Goal: Task Accomplishment & Management: Manage account settings

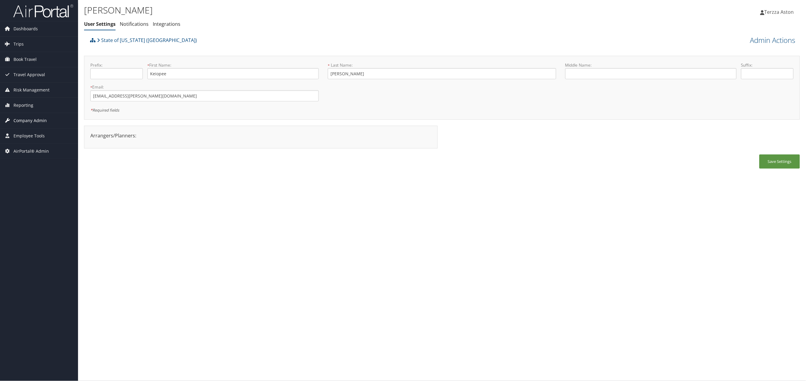
click at [32, 121] on span "Company Admin" at bounding box center [30, 120] width 33 height 15
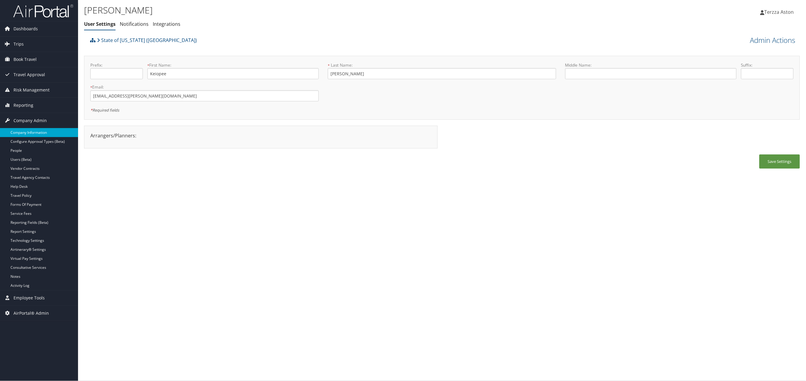
click at [31, 132] on link "Company Information" at bounding box center [39, 132] width 78 height 9
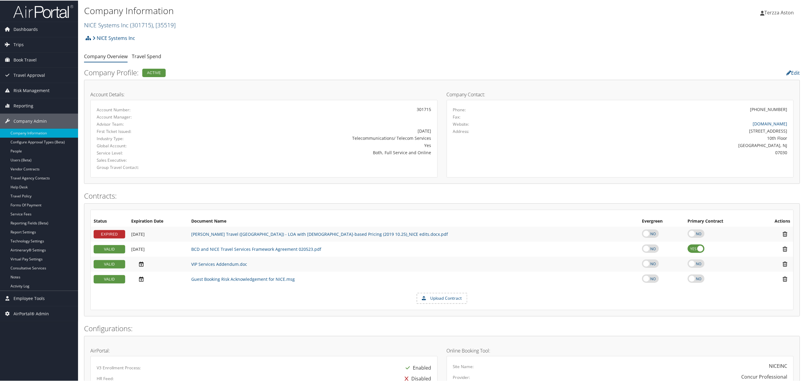
click at [113, 22] on link "NICE Systems Inc ( 301715 ) , [ 35519 ]" at bounding box center [130, 24] width 92 height 8
click at [116, 32] on input "search" at bounding box center [123, 35] width 79 height 11
type input "ucla"
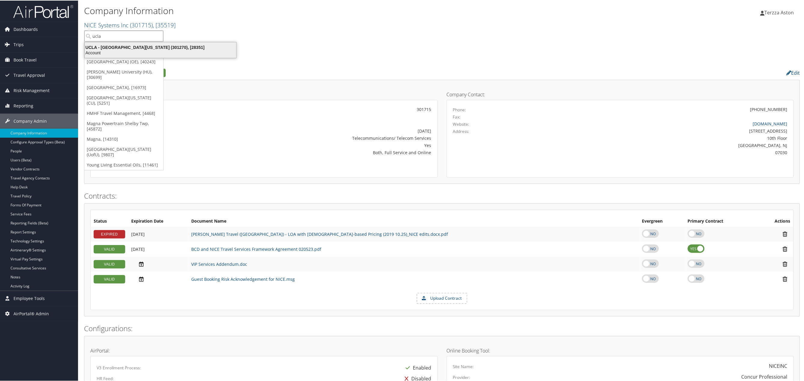
click at [125, 46] on div "UCLA - University of California Los Angeles (301270), [28351]" at bounding box center [160, 46] width 159 height 5
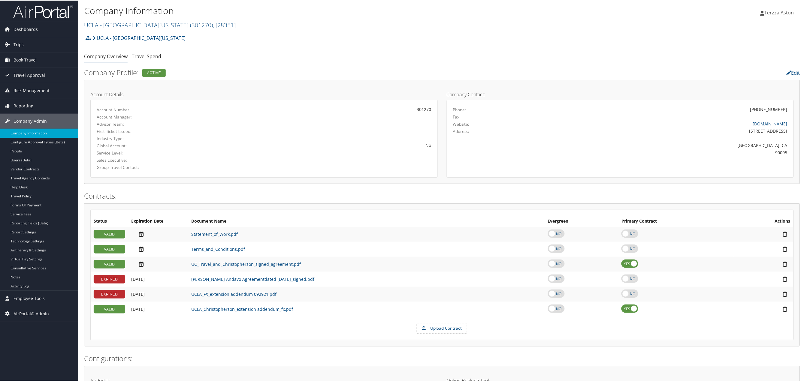
click at [35, 134] on link "Company Information" at bounding box center [39, 132] width 78 height 9
click at [101, 26] on link "UCLA - [GEOGRAPHIC_DATA][US_STATE] ( 301270 ) , [ 28351 ]" at bounding box center [160, 24] width 152 height 8
click at [105, 35] on input "search" at bounding box center [123, 35] width 79 height 11
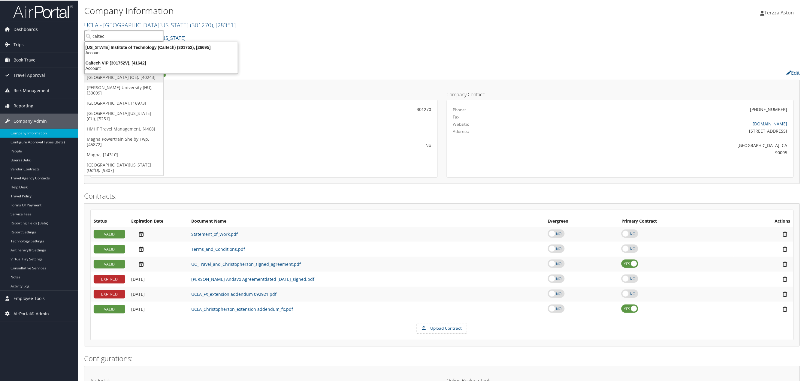
type input "caltech"
click at [141, 48] on div "California Institute of Technology (Caltech) (301752), [26695]" at bounding box center [161, 46] width 160 height 5
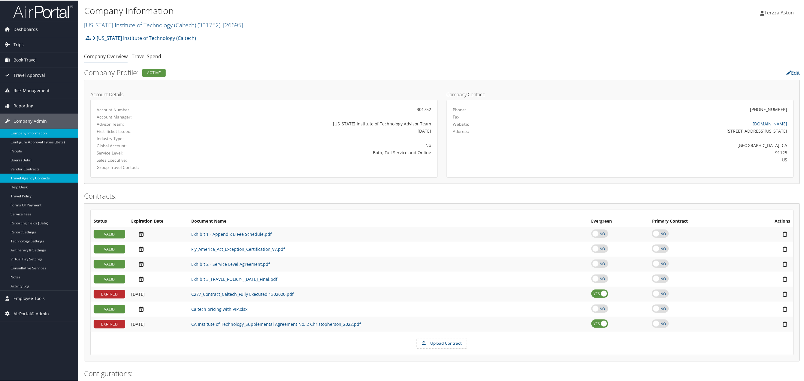
click at [33, 174] on link "Travel Agency Contacts" at bounding box center [39, 177] width 78 height 9
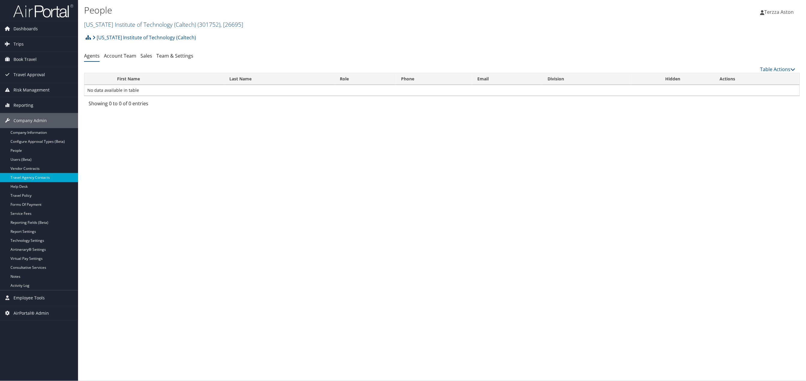
click at [29, 177] on link "Travel Agency Contacts" at bounding box center [39, 177] width 78 height 9
click at [178, 57] on link "Team & Settings" at bounding box center [174, 56] width 37 height 7
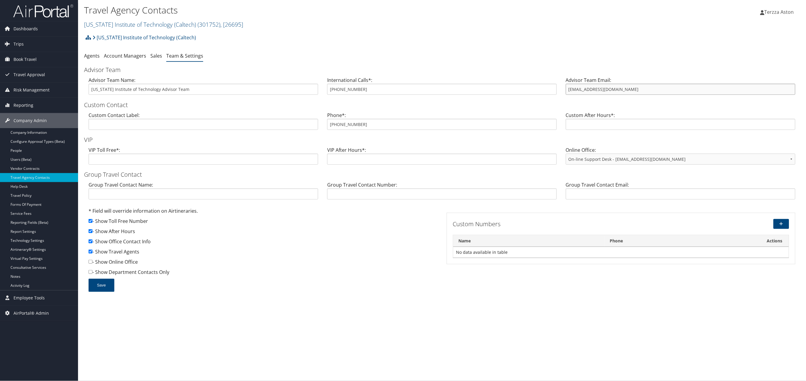
click at [567, 90] on input "trips@cbtravel.com" at bounding box center [681, 89] width 230 height 11
drag, startPoint x: 332, startPoint y: 125, endPoint x: 367, endPoint y: 122, distance: 35.0
click at [367, 122] on input "800-378-7221" at bounding box center [442, 124] width 230 height 11
click at [25, 41] on link "Trips" at bounding box center [39, 44] width 78 height 15
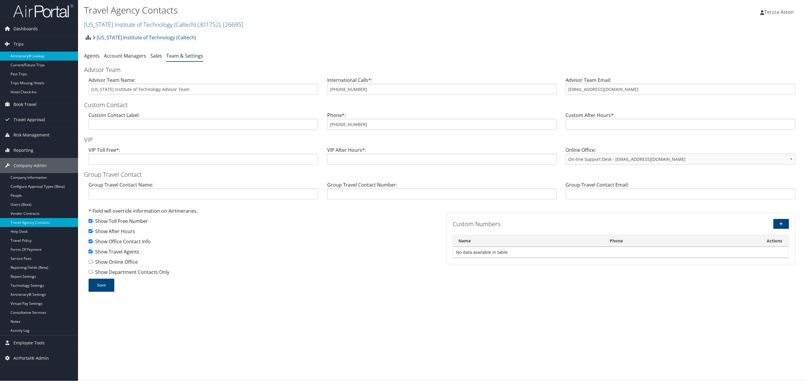
click at [32, 53] on link "Airtinerary® Lookup" at bounding box center [39, 56] width 78 height 9
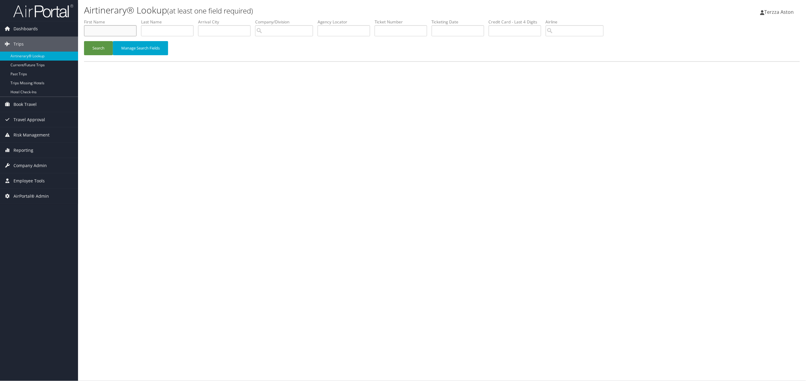
click at [112, 30] on input "text" at bounding box center [110, 30] width 53 height 11
type input "[PERSON_NAME]"
click at [102, 48] on button "Search" at bounding box center [98, 48] width 29 height 14
drag, startPoint x: 168, startPoint y: 32, endPoint x: 133, endPoint y: 32, distance: 34.5
click at [133, 19] on ul "First Name lori Last Name MORGAN Departure City Arrival City Company/Division A…" at bounding box center [442, 19] width 716 height 0
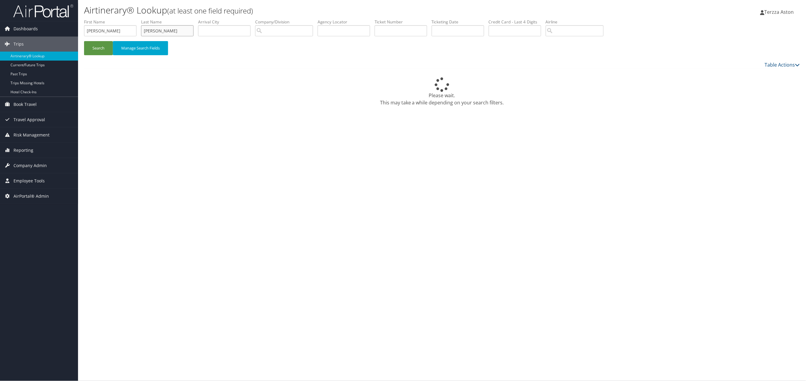
type input "LOGAN"
click at [84, 41] on button "Search" at bounding box center [98, 48] width 29 height 14
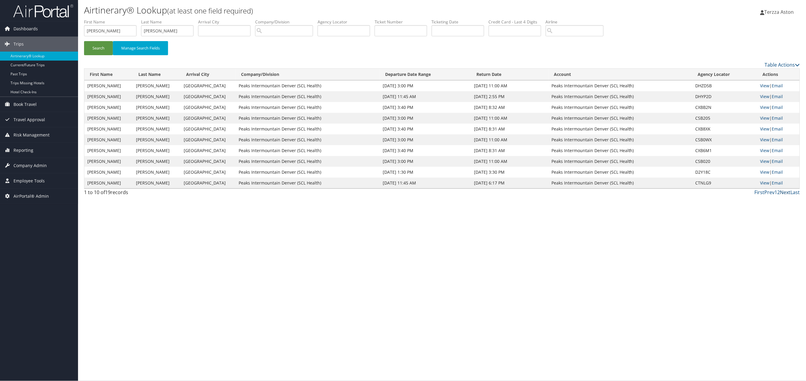
click at [787, 194] on link "Next" at bounding box center [786, 192] width 11 height 7
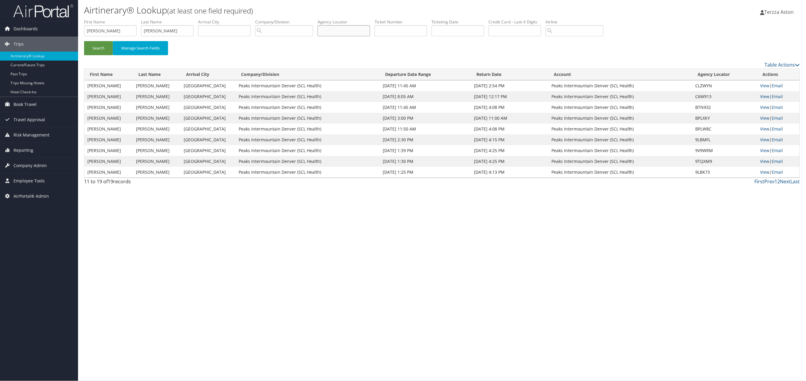
click at [350, 31] on input "text" at bounding box center [344, 30] width 53 height 11
click at [105, 50] on button "Search" at bounding box center [98, 48] width 29 height 14
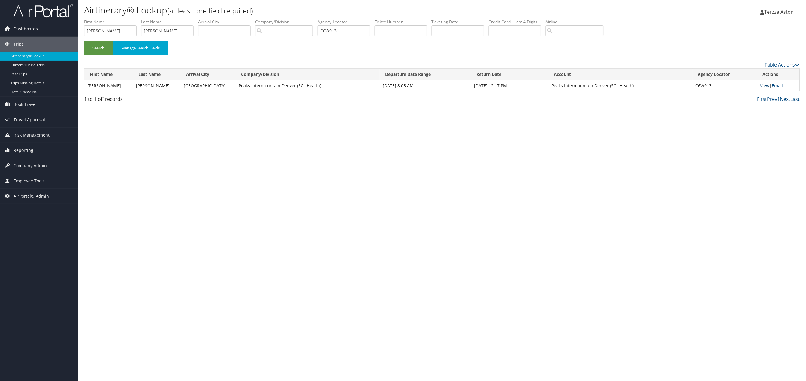
click at [764, 85] on link "View" at bounding box center [765, 86] width 9 height 6
drag, startPoint x: 353, startPoint y: 30, endPoint x: 265, endPoint y: 33, distance: 88.6
click at [265, 19] on ul "First Name lori Last Name LOGAN Departure City Arrival City Company/Division Ai…" at bounding box center [442, 19] width 716 height 0
click at [84, 41] on button "Search" at bounding box center [98, 48] width 29 height 14
click at [764, 86] on link "View" at bounding box center [765, 86] width 9 height 6
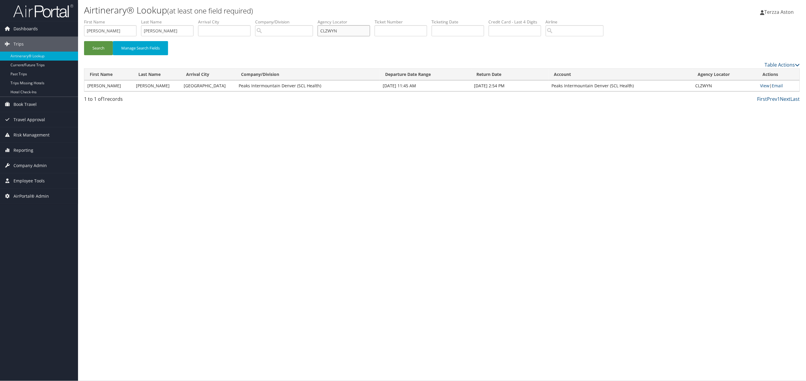
drag, startPoint x: 356, startPoint y: 31, endPoint x: 287, endPoint y: 29, distance: 68.8
click at [287, 19] on ul "First Name lori Last Name LOGAN Departure City Arrival City Company/Division Ai…" at bounding box center [442, 19] width 716 height 0
click at [84, 41] on button "Search" at bounding box center [98, 48] width 29 height 14
click at [765, 87] on link "View" at bounding box center [765, 86] width 9 height 6
drag, startPoint x: 346, startPoint y: 32, endPoint x: 274, endPoint y: 37, distance: 71.6
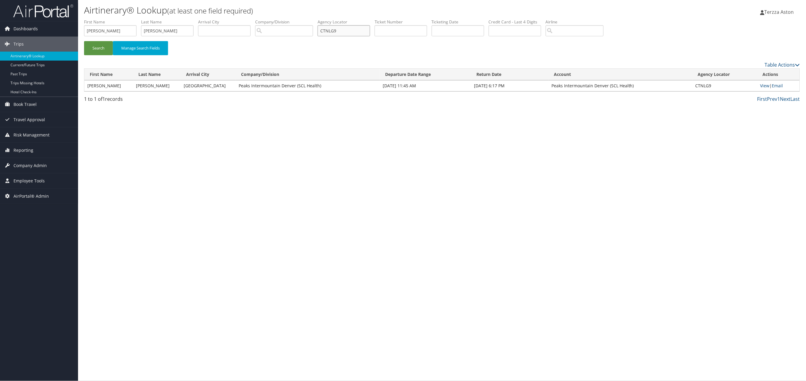
click at [274, 19] on ul "First Name lori Last Name LOGAN Departure City Arrival City Company/Division Ai…" at bounding box center [442, 19] width 716 height 0
click at [84, 41] on button "Search" at bounding box center [98, 48] width 29 height 14
click at [766, 87] on link "View" at bounding box center [765, 86] width 9 height 6
drag, startPoint x: 348, startPoint y: 27, endPoint x: 288, endPoint y: 37, distance: 60.8
click at [288, 19] on ul "First Name lori Last Name LOGAN Departure City Arrival City Company/Division Ai…" at bounding box center [442, 19] width 716 height 0
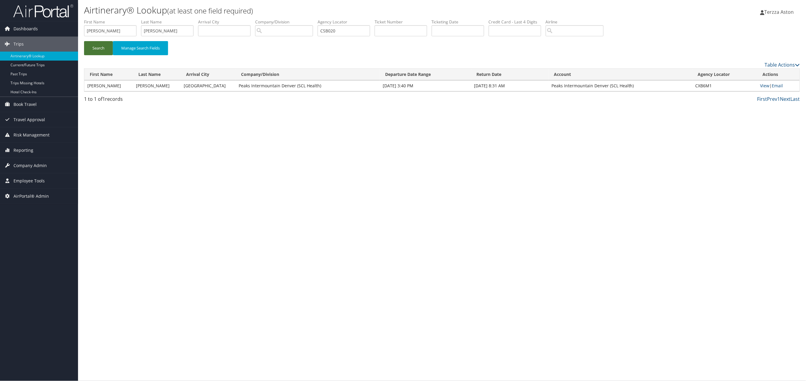
click at [101, 44] on button "Search" at bounding box center [98, 48] width 29 height 14
click at [763, 88] on link "View" at bounding box center [765, 86] width 9 height 6
drag, startPoint x: 351, startPoint y: 29, endPoint x: 270, endPoint y: 31, distance: 81.7
click at [270, 19] on ul "First Name lori Last Name LOGAN Departure City Arrival City Company/Division Ai…" at bounding box center [442, 19] width 716 height 0
click at [84, 41] on button "Search" at bounding box center [98, 48] width 29 height 14
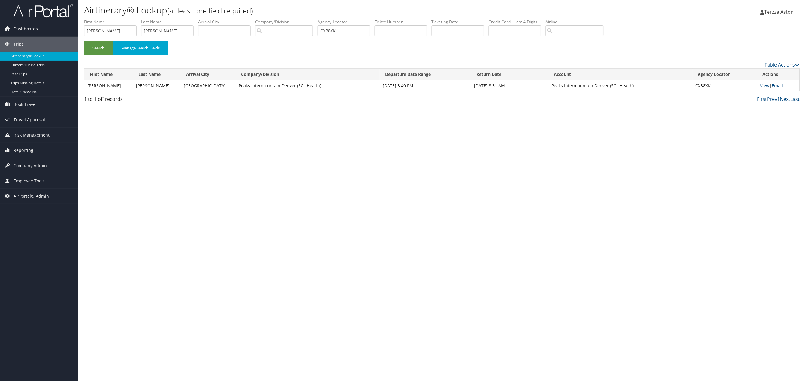
click at [767, 82] on td "View | Email" at bounding box center [779, 85] width 42 height 11
click at [765, 87] on link "View" at bounding box center [765, 86] width 9 height 6
drag, startPoint x: 365, startPoint y: 32, endPoint x: 236, endPoint y: 33, distance: 128.8
click at [236, 19] on ul "First Name lori Last Name LOGAN Departure City Arrival City Company/Division Ai…" at bounding box center [442, 19] width 716 height 0
click at [84, 41] on button "Search" at bounding box center [98, 48] width 29 height 14
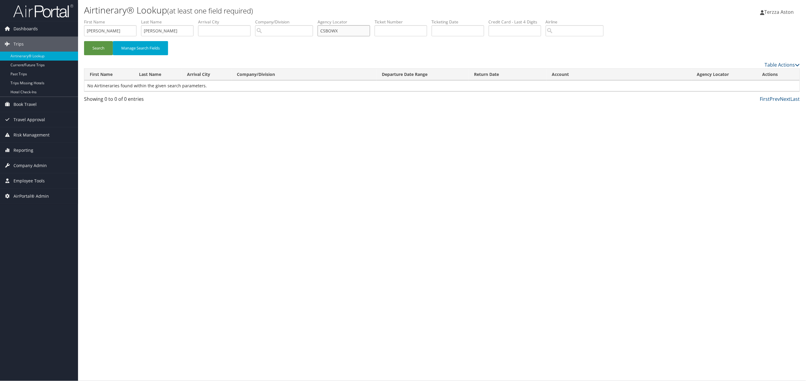
click at [331, 31] on input "CSBOWX" at bounding box center [344, 30] width 53 height 11
click at [332, 31] on input "CSBOWX" at bounding box center [344, 30] width 53 height 11
click at [84, 41] on button "Search" at bounding box center [98, 48] width 29 height 14
click at [767, 85] on link "View" at bounding box center [765, 86] width 9 height 6
click at [94, 50] on button "Search" at bounding box center [98, 48] width 29 height 14
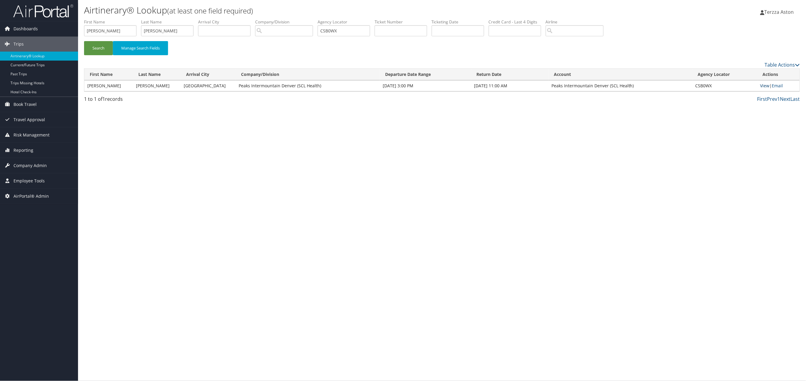
click at [766, 85] on link "View" at bounding box center [765, 86] width 9 height 6
click at [98, 45] on button "Search" at bounding box center [98, 48] width 29 height 14
click at [768, 86] on link "View" at bounding box center [765, 86] width 9 height 6
drag, startPoint x: 362, startPoint y: 30, endPoint x: 183, endPoint y: 57, distance: 181.9
click at [183, 57] on form "First Name lori Last Name LOGAN Departure City Arrival City Company/Division Ai…" at bounding box center [442, 40] width 716 height 42
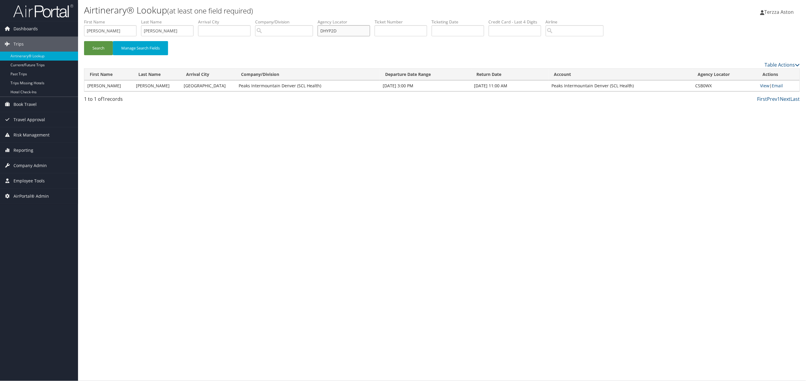
click at [84, 41] on button "Search" at bounding box center [98, 48] width 29 height 14
click at [761, 83] on link "View" at bounding box center [765, 86] width 9 height 6
drag, startPoint x: 348, startPoint y: 32, endPoint x: 279, endPoint y: 32, distance: 69.4
click at [279, 19] on ul "First Name lori Last Name LOGAN Departure City Arrival City Company/Division Ai…" at bounding box center [442, 19] width 716 height 0
click at [84, 41] on button "Search" at bounding box center [98, 48] width 29 height 14
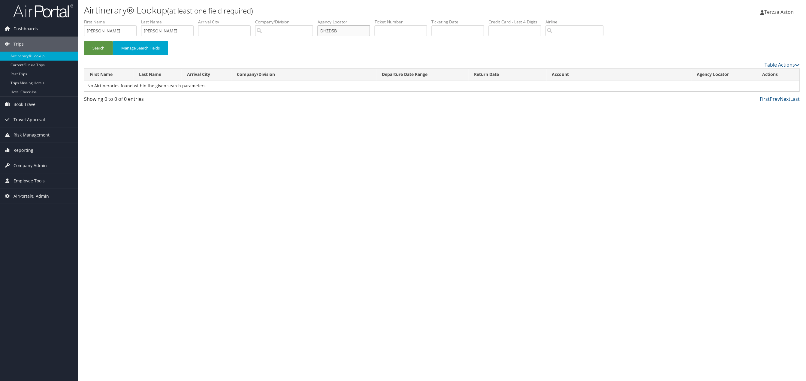
type input "DHZD5B"
click at [84, 41] on button "Search" at bounding box center [98, 48] width 29 height 14
click at [765, 85] on link "View" at bounding box center [765, 86] width 9 height 6
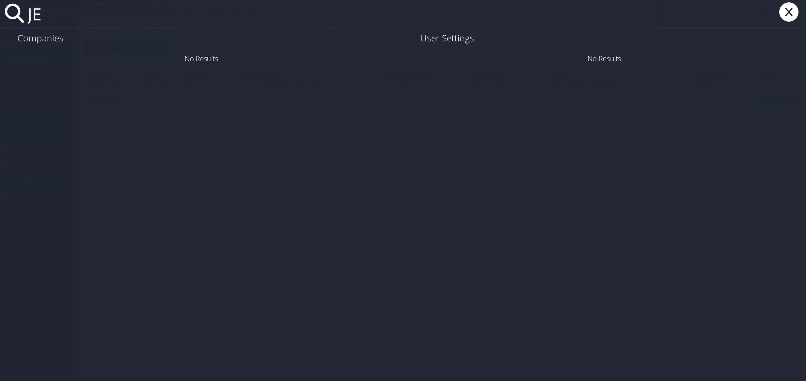
type input "J"
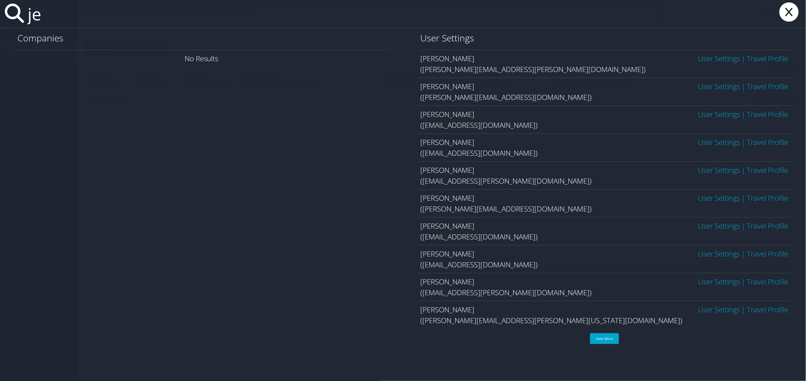
type input "j"
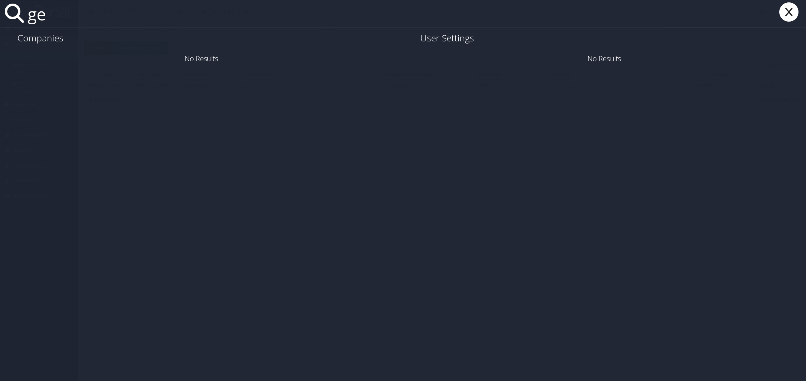
type input "g"
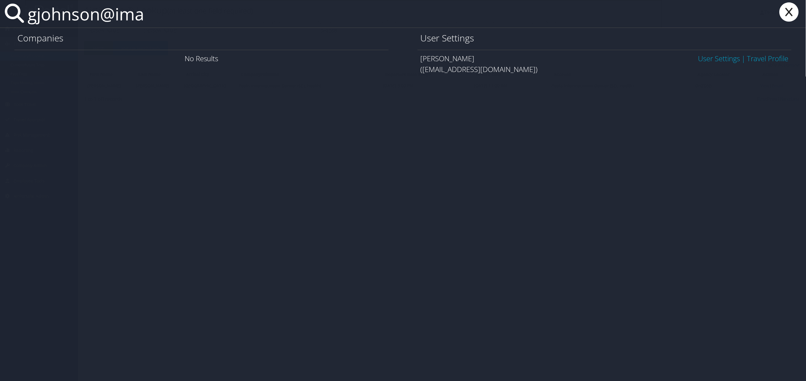
type input "gjohnson@ima"
click at [720, 61] on link "User Settings" at bounding box center [720, 58] width 42 height 10
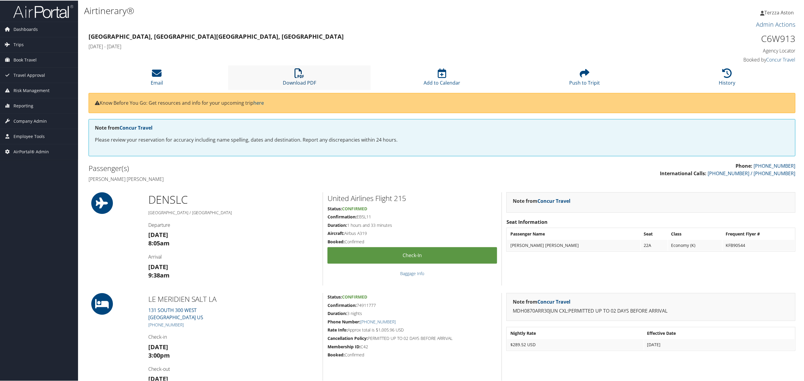
click at [300, 71] on icon at bounding box center [300, 73] width 10 height 10
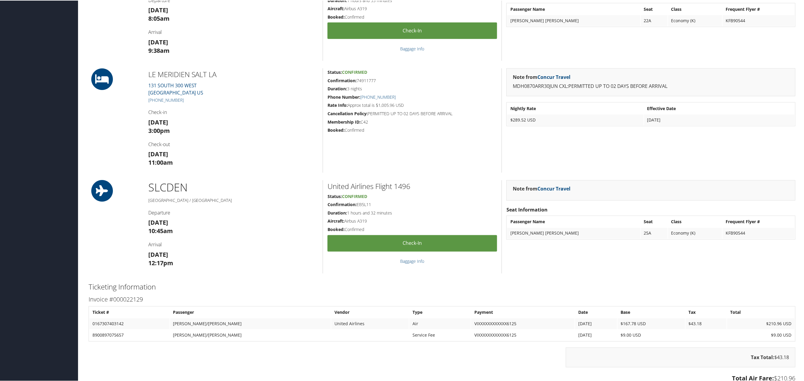
scroll to position [343, 0]
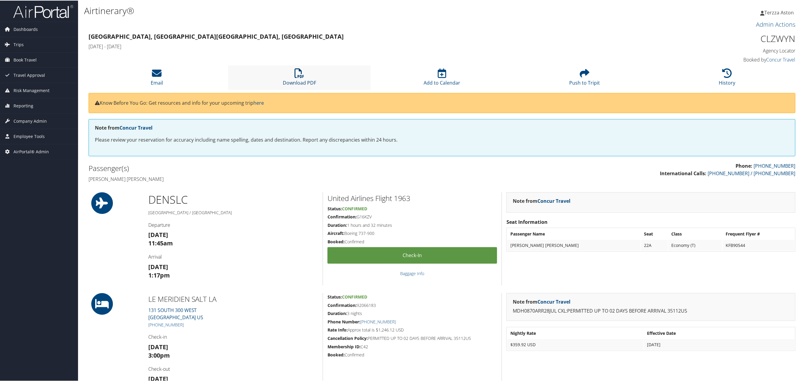
click at [301, 70] on icon at bounding box center [300, 73] width 10 height 10
click at [295, 77] on li "Download PDF" at bounding box center [299, 77] width 143 height 24
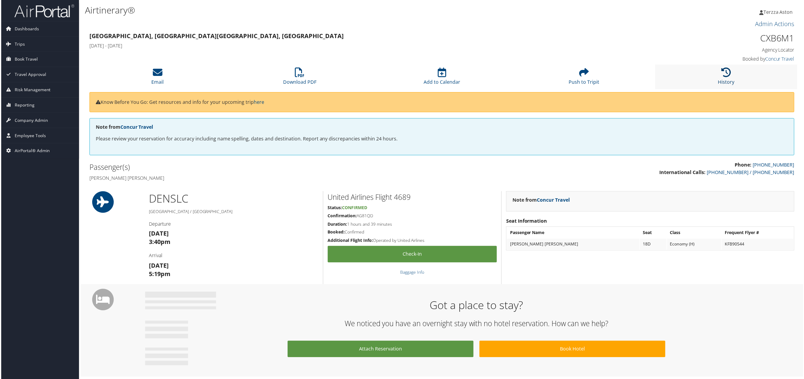
click at [723, 69] on icon at bounding box center [728, 73] width 10 height 10
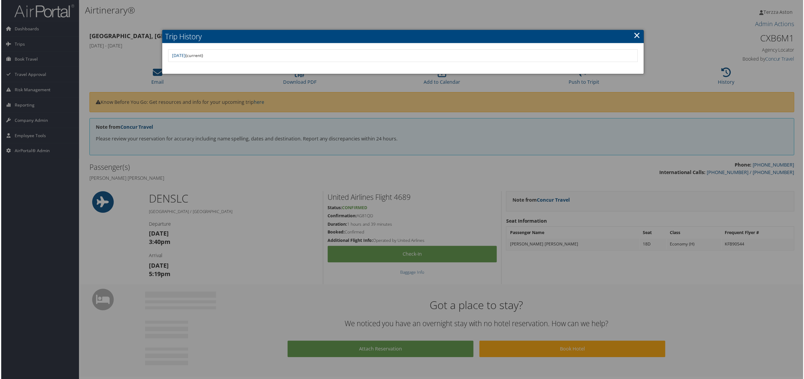
click at [638, 35] on link "×" at bounding box center [638, 35] width 7 height 12
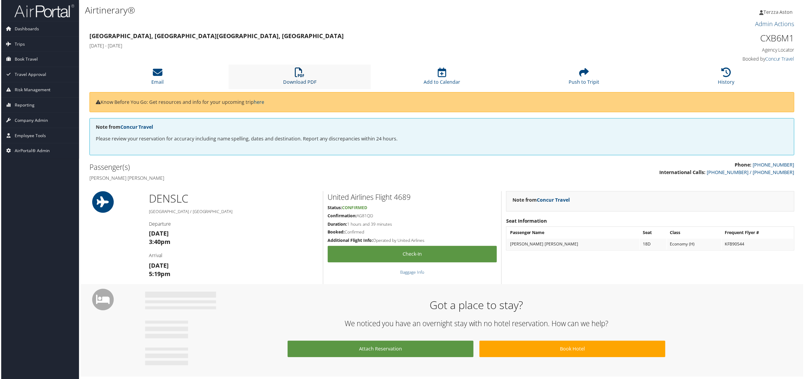
click at [301, 74] on icon at bounding box center [300, 73] width 10 height 10
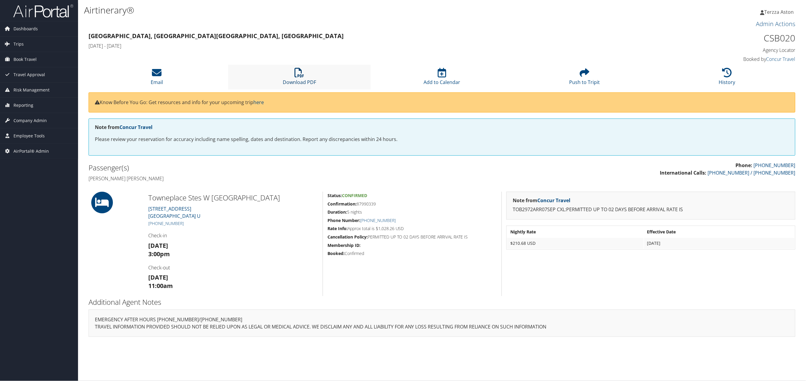
click at [299, 74] on icon at bounding box center [300, 73] width 10 height 10
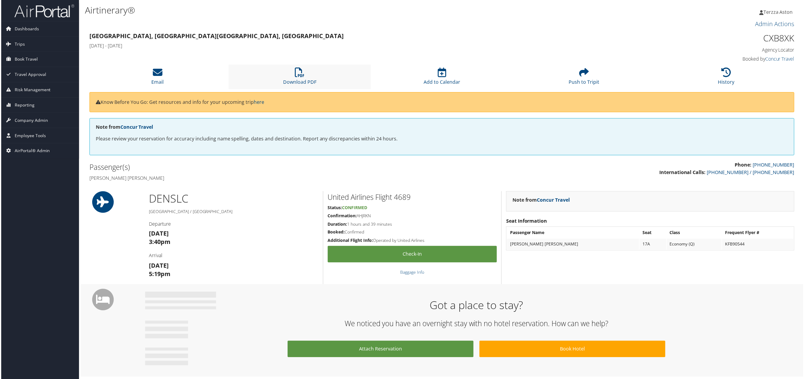
click at [301, 78] on li "Download PDF" at bounding box center [299, 77] width 143 height 24
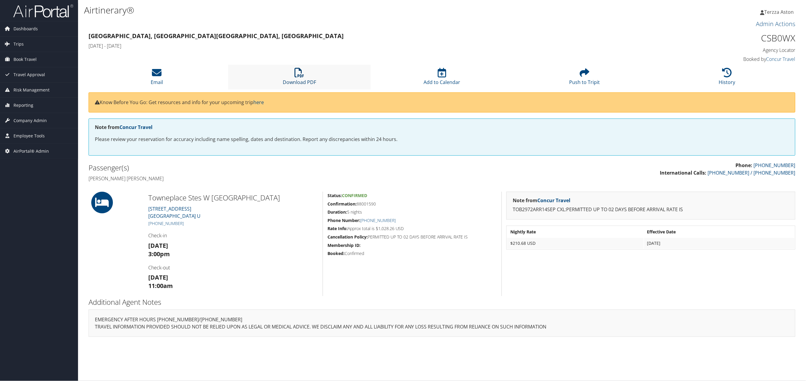
click at [299, 76] on icon at bounding box center [300, 73] width 10 height 10
click at [297, 69] on icon at bounding box center [300, 73] width 10 height 10
click at [300, 78] on link "Download PDF" at bounding box center [299, 78] width 33 height 14
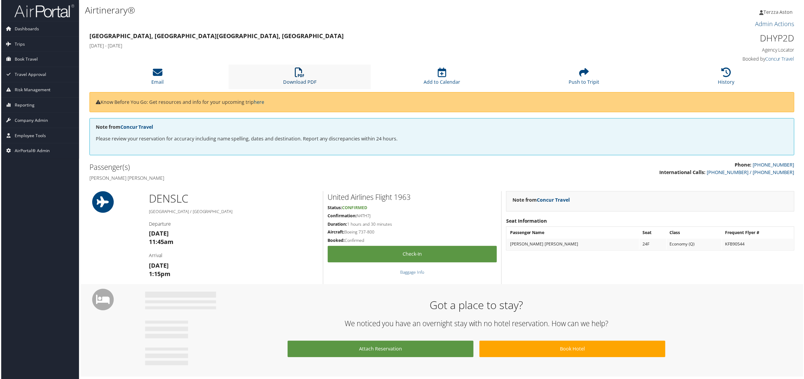
click at [298, 74] on icon at bounding box center [300, 73] width 10 height 10
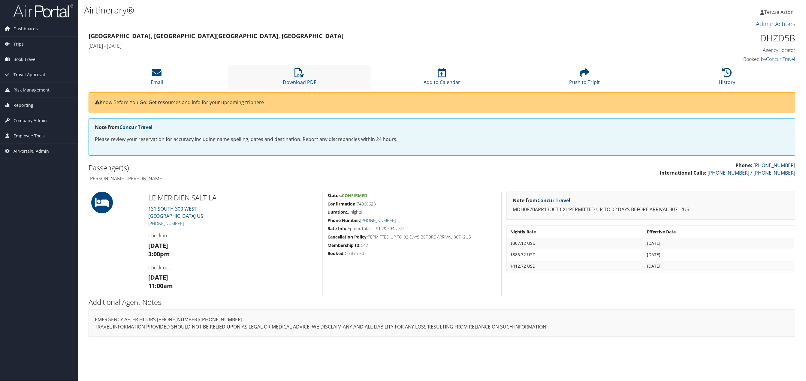
click at [311, 74] on li "Download PDF" at bounding box center [299, 77] width 143 height 24
click at [304, 74] on icon at bounding box center [300, 73] width 10 height 10
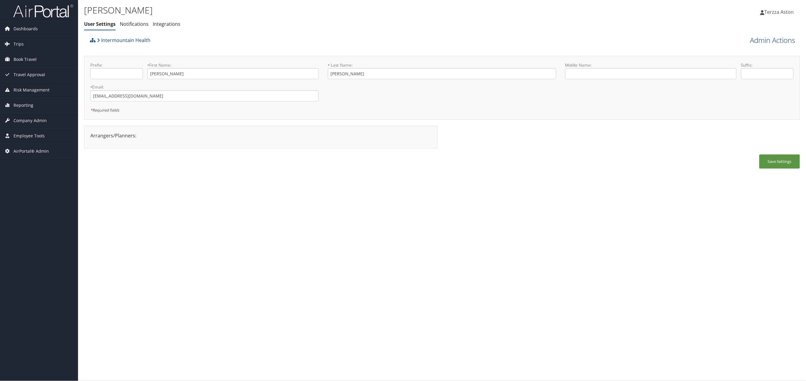
click at [766, 39] on link "Admin Actions" at bounding box center [772, 40] width 45 height 10
click at [747, 70] on link "User Technology Settings" at bounding box center [756, 72] width 79 height 10
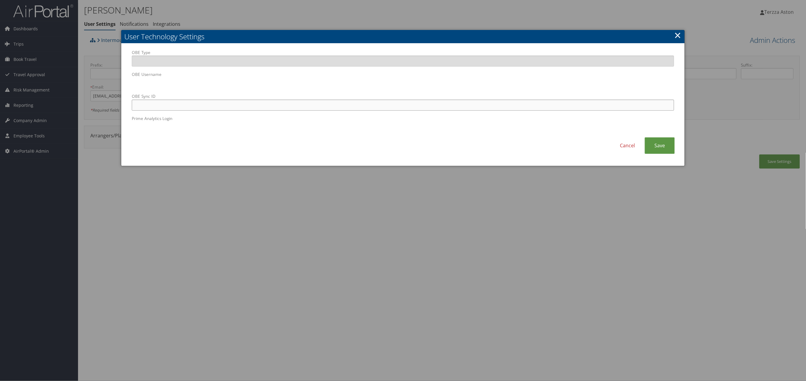
click at [248, 110] on input "OBE Sync ID" at bounding box center [403, 105] width 543 height 11
paste input "800-378-7221"
type input "800-378-7221"
click at [628, 145] on link "Cancel" at bounding box center [628, 146] width 34 height 17
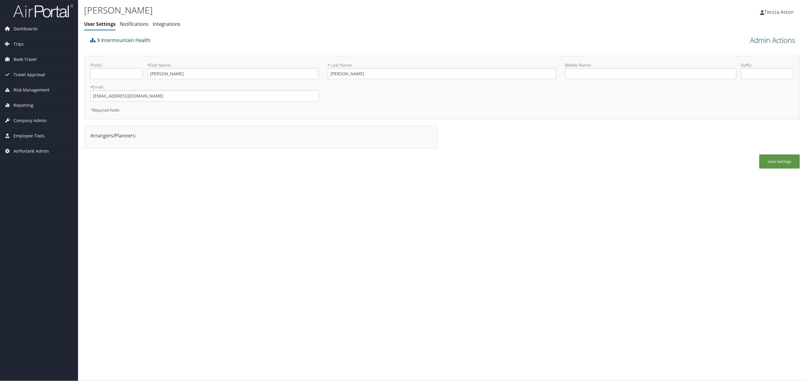
click at [786, 39] on link "Admin Actions" at bounding box center [772, 40] width 45 height 10
click at [744, 75] on link "User Technology Settings" at bounding box center [756, 72] width 79 height 10
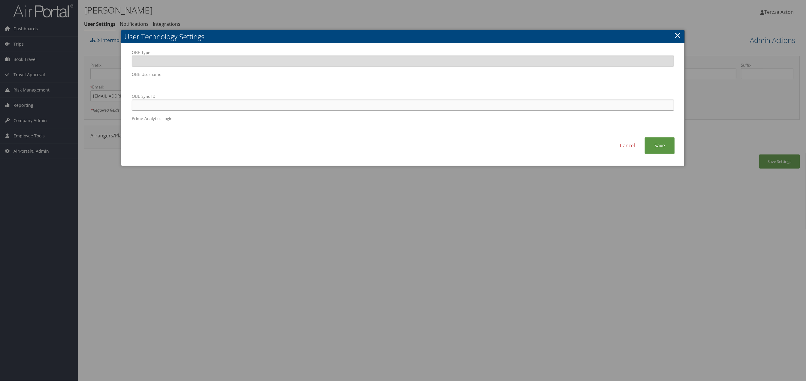
click at [242, 108] on input "OBE Sync ID" at bounding box center [403, 105] width 543 height 11
paste input "gjohnson@imailnv.org"
type input "gjohnson@imailnv.org"
click at [659, 145] on link "Save" at bounding box center [660, 146] width 30 height 17
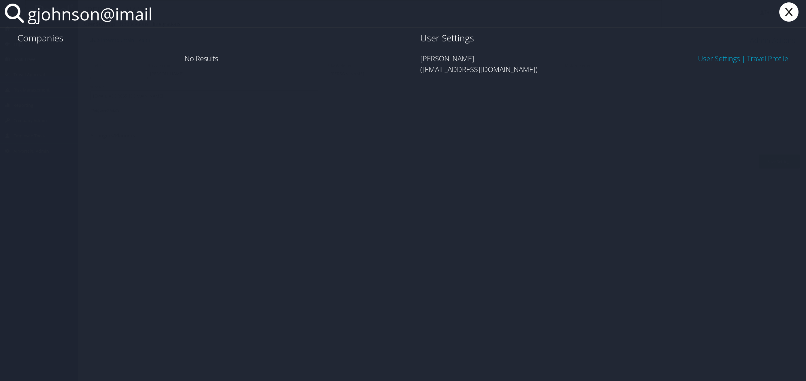
type input "gjohnson@imail"
click at [707, 63] on link "User Settings" at bounding box center [720, 58] width 42 height 10
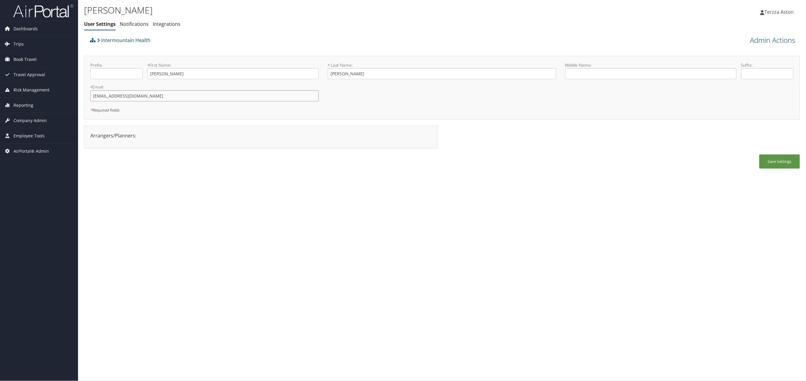
drag, startPoint x: 158, startPoint y: 95, endPoint x: 82, endPoint y: 95, distance: 76.0
click at [82, 95] on div "Gena Johnson User Settings Notifications Integrations User Settings Notificatio…" at bounding box center [442, 190] width 728 height 381
click at [785, 162] on button "Save Settings" at bounding box center [780, 162] width 41 height 14
click at [113, 96] on input "gena.johnsin@imail.org" at bounding box center [204, 95] width 229 height 11
type input "gena.johnson@imail.org"
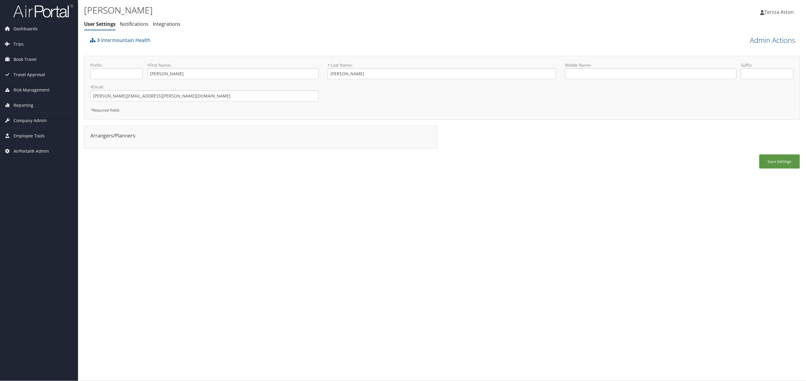
click at [190, 174] on div "Save Settings" at bounding box center [442, 165] width 716 height 20
click at [783, 160] on button "Save Settings" at bounding box center [780, 162] width 41 height 14
click at [770, 36] on link "Admin Actions" at bounding box center [772, 40] width 45 height 10
click at [738, 61] on link "Reset User's Password" at bounding box center [756, 61] width 79 height 10
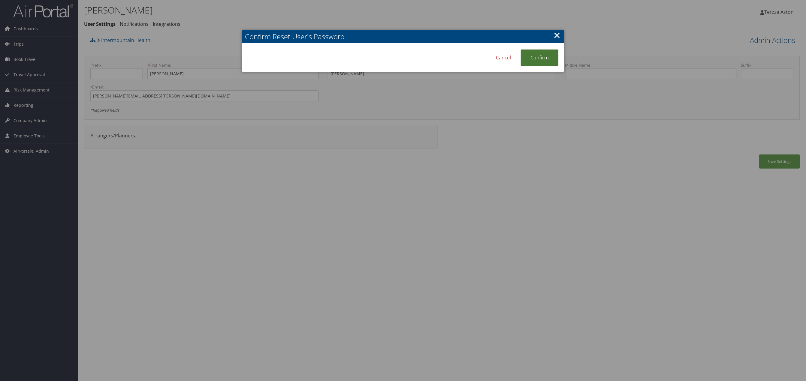
click at [548, 51] on link "Confirm" at bounding box center [540, 58] width 38 height 17
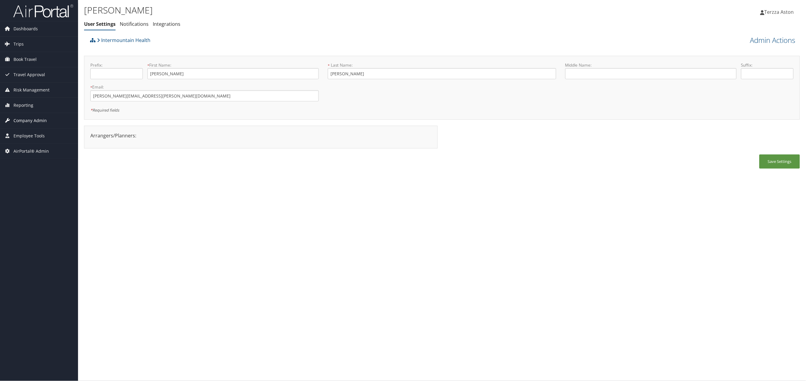
click at [27, 119] on span "Company Admin" at bounding box center [30, 120] width 33 height 15
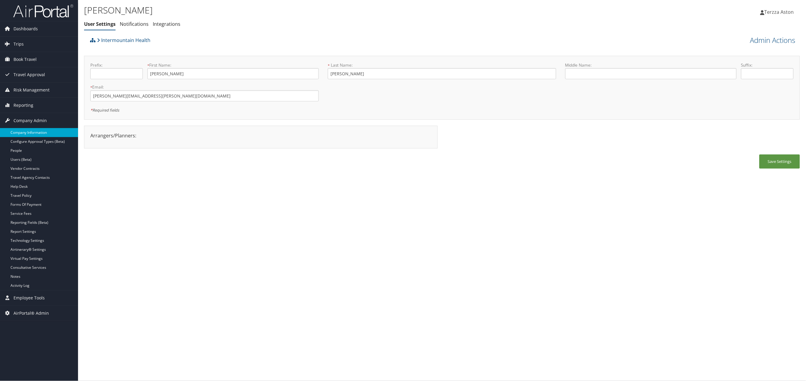
click at [20, 136] on link "Company Information" at bounding box center [39, 132] width 78 height 9
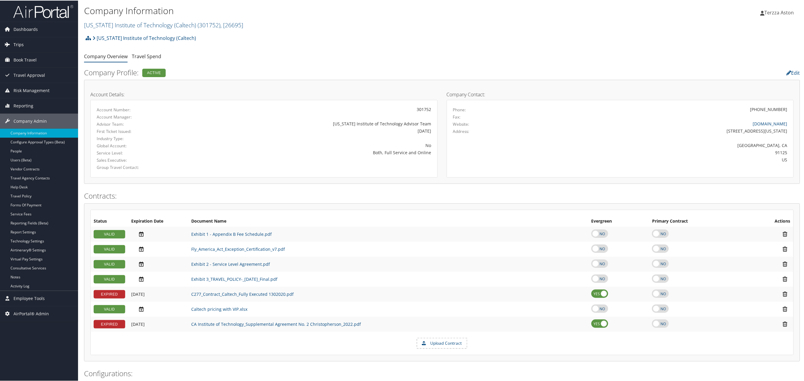
click at [11, 44] on icon at bounding box center [7, 43] width 9 height 9
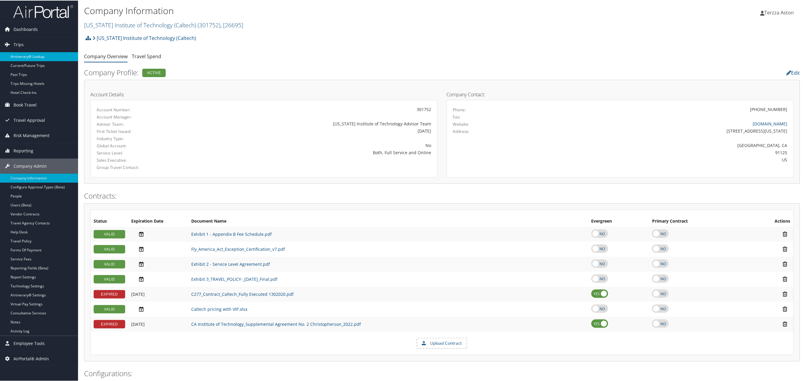
click at [22, 52] on link "Airtinerary® Lookup" at bounding box center [39, 56] width 78 height 9
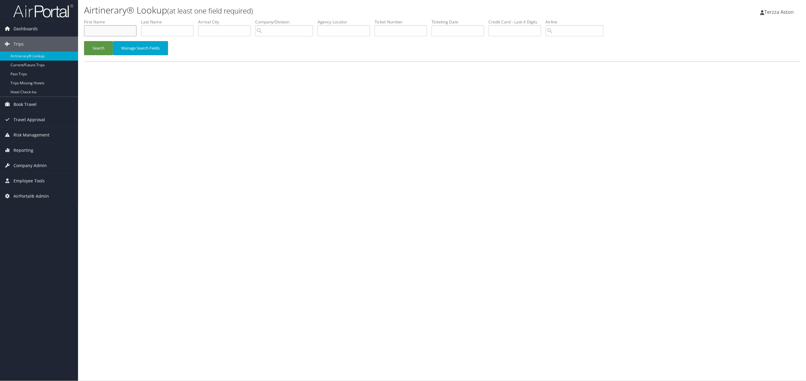
click at [89, 29] on input "text" at bounding box center [110, 30] width 53 height 11
type input "[PERSON_NAME]"
click at [102, 44] on button "Search" at bounding box center [98, 48] width 29 height 14
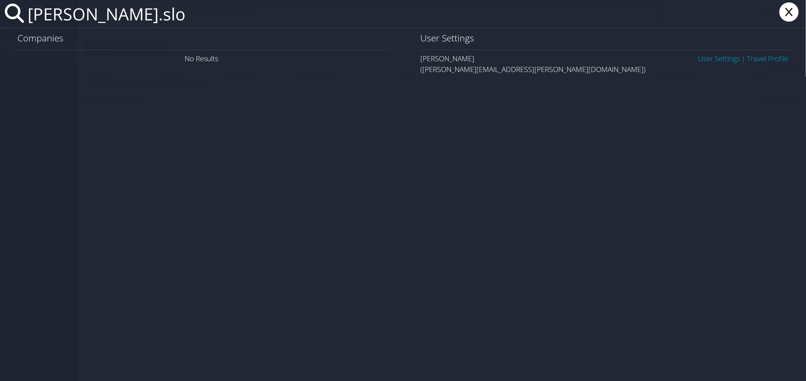
type input "[PERSON_NAME].slo"
click at [709, 60] on link "User Settings" at bounding box center [720, 58] width 42 height 10
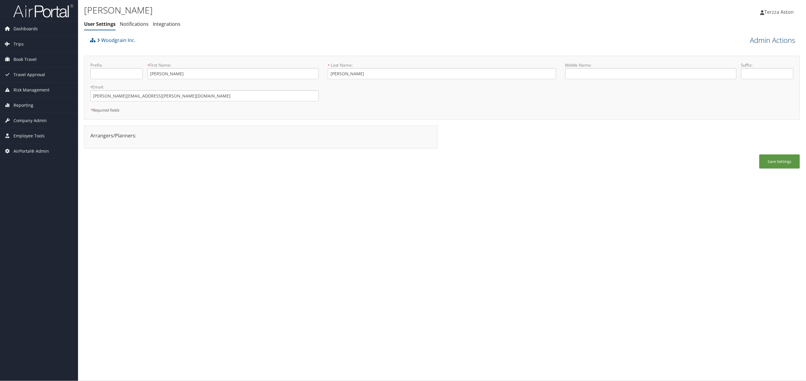
click at [769, 41] on link "Admin Actions" at bounding box center [772, 40] width 45 height 10
click at [748, 70] on link "User Technology Settings" at bounding box center [756, 72] width 79 height 10
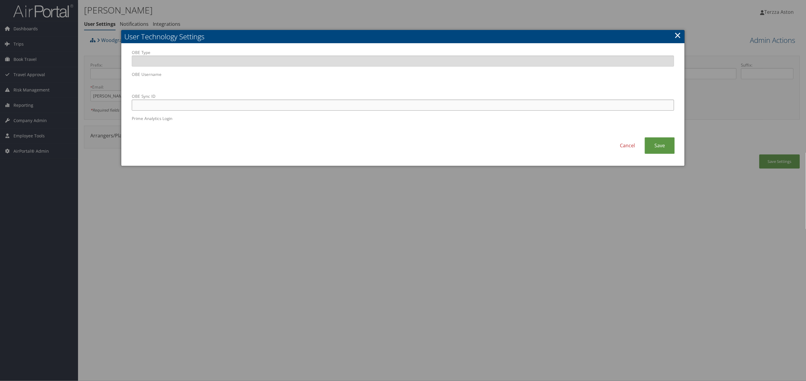
paste input "Dustin.Slocum@woodgrain.com"
type input "Dustin.Slocum@woodgrain.com"
click at [672, 145] on link "Save" at bounding box center [660, 146] width 30 height 17
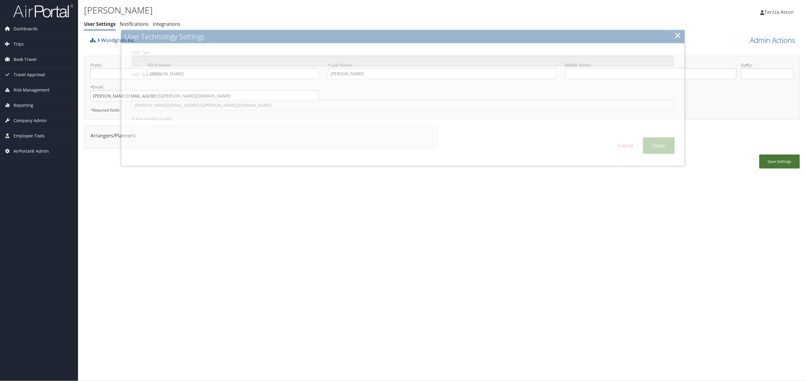
click at [782, 162] on button "Save Settings" at bounding box center [780, 162] width 41 height 14
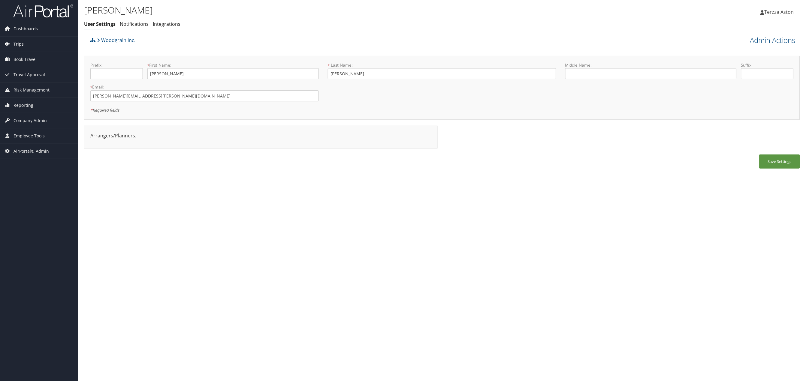
click at [20, 39] on span "Trips" at bounding box center [19, 44] width 10 height 15
click at [32, 59] on link "Airtinerary® Lookup" at bounding box center [39, 56] width 78 height 9
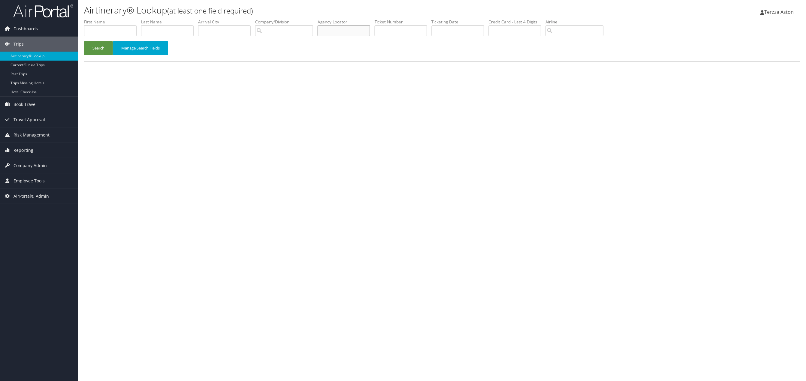
click at [338, 31] on input "text" at bounding box center [344, 30] width 53 height 11
click at [84, 41] on button "Search" at bounding box center [98, 48] width 29 height 14
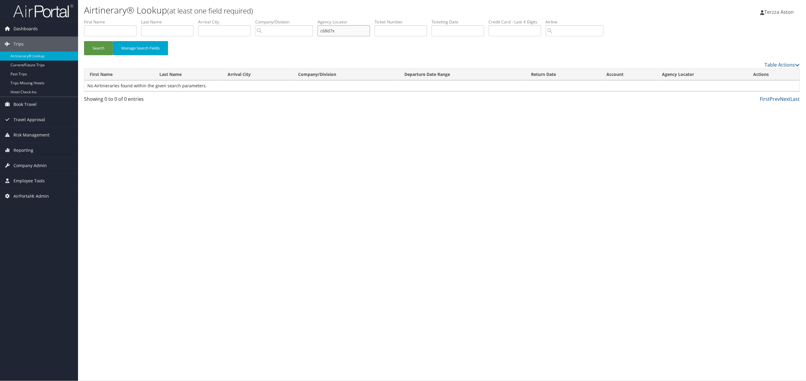
drag, startPoint x: 358, startPoint y: 33, endPoint x: 299, endPoint y: 34, distance: 58.6
click at [299, 19] on ul "First Name Last Name Departure City Arrival City Company/Division Airport/City …" at bounding box center [442, 19] width 716 height 0
click at [84, 41] on button "Search" at bounding box center [98, 48] width 29 height 14
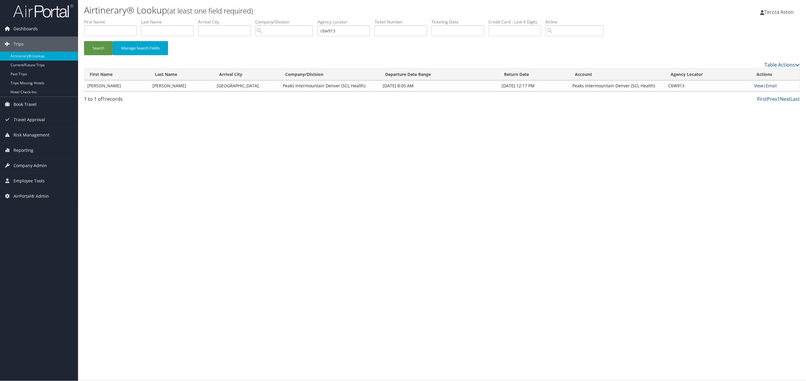
click at [761, 86] on link "View" at bounding box center [759, 86] width 9 height 6
drag, startPoint x: 358, startPoint y: 29, endPoint x: 302, endPoint y: 37, distance: 55.8
click at [302, 19] on ul "First Name Last Name Departure City Arrival City Company/Division Airport/City …" at bounding box center [442, 19] width 716 height 0
type input "clzwyn"
click at [84, 41] on button "Search" at bounding box center [98, 48] width 29 height 14
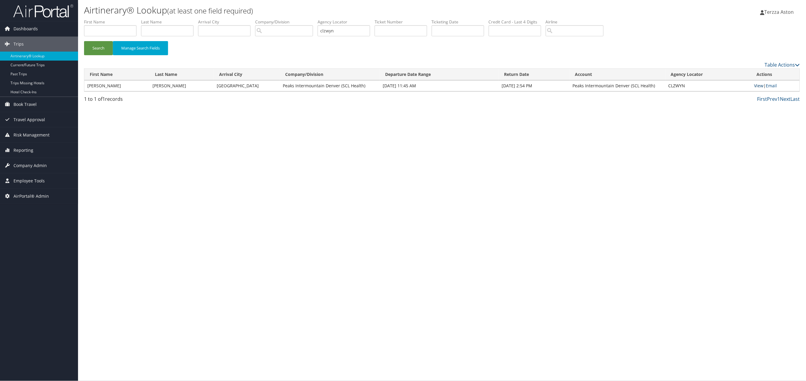
click at [758, 87] on link "View" at bounding box center [759, 86] width 9 height 6
click at [32, 165] on span "Company Admin" at bounding box center [30, 165] width 33 height 15
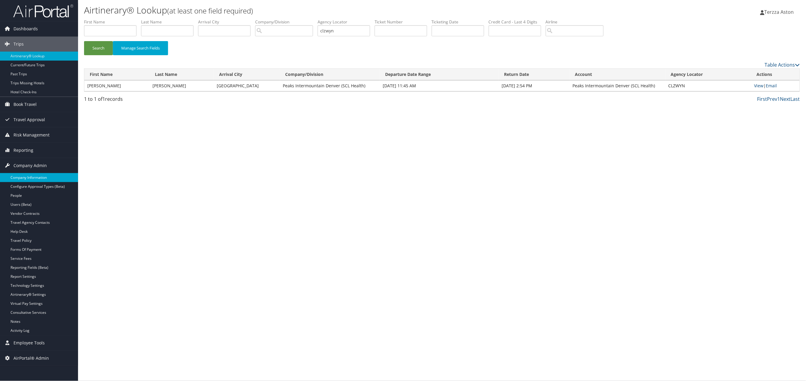
click at [32, 175] on link "Company Information" at bounding box center [39, 177] width 78 height 9
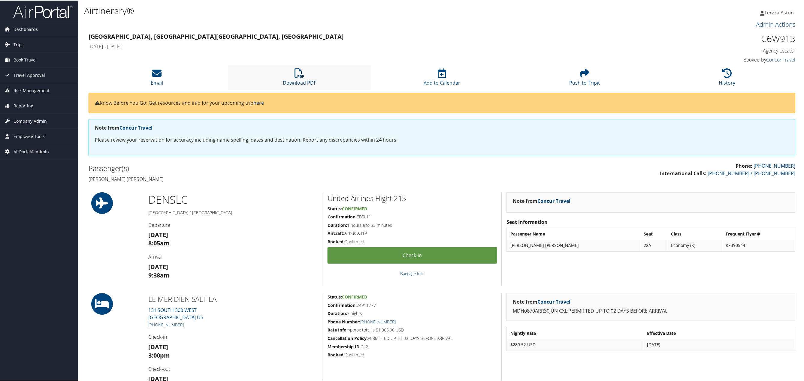
click at [301, 69] on icon at bounding box center [300, 73] width 10 height 10
click at [293, 72] on li "Download PDF" at bounding box center [299, 77] width 143 height 24
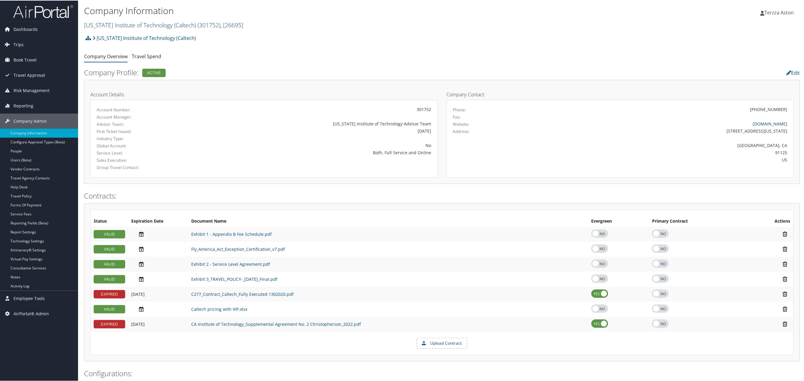
click at [103, 24] on link "[US_STATE] Institute of Technology (Caltech) ( 301752 ) , [ 26695 ]" at bounding box center [163, 24] width 159 height 8
click at [105, 29] on h2 "[US_STATE] Institute of Technology (Caltech) ( 301752 ) , [ 26695 ]" at bounding box center [322, 24] width 477 height 10
click at [108, 25] on link "[US_STATE] Institute of Technology (Caltech) ( 301752 ) , [ 26695 ]" at bounding box center [163, 24] width 159 height 8
click at [108, 35] on input "search" at bounding box center [123, 35] width 79 height 11
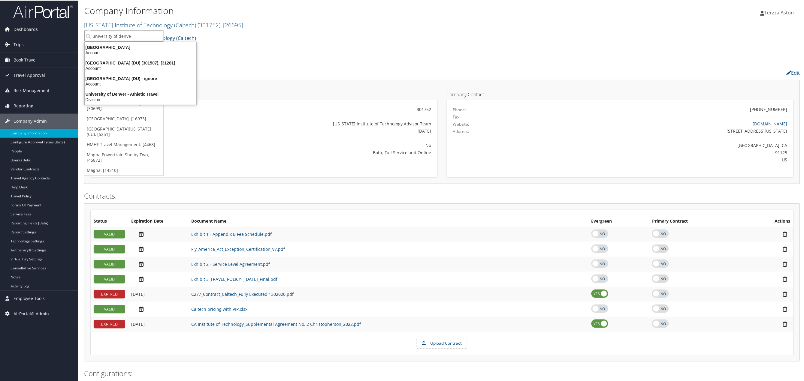
type input "[GEOGRAPHIC_DATA]"
click at [115, 63] on div "[GEOGRAPHIC_DATA] (DU) (301507), [31281]" at bounding box center [140, 62] width 119 height 5
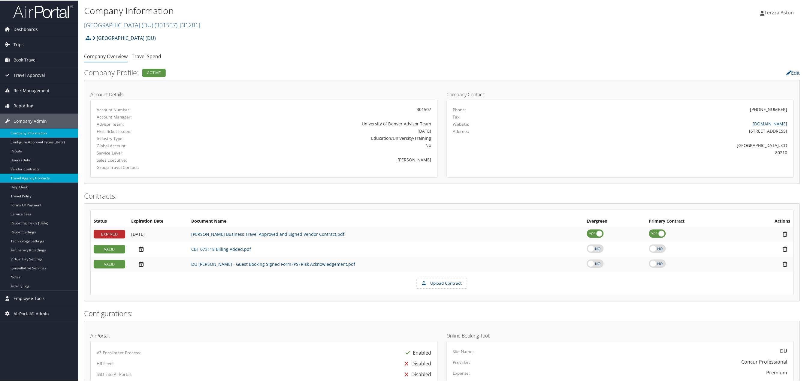
click at [38, 178] on link "Travel Agency Contacts" at bounding box center [39, 177] width 78 height 9
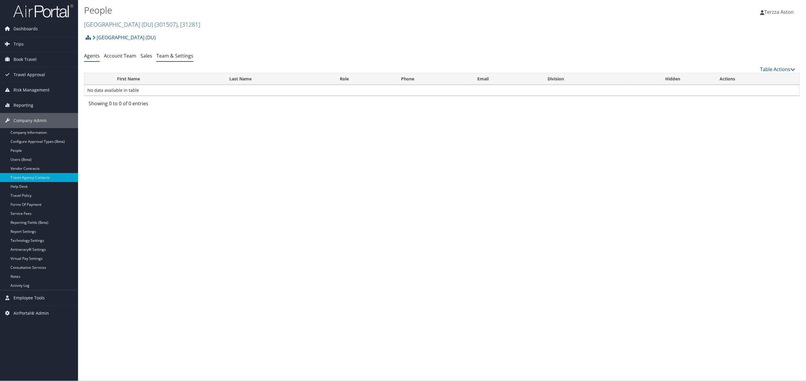
click at [185, 58] on link "Team & Settings" at bounding box center [174, 56] width 37 height 7
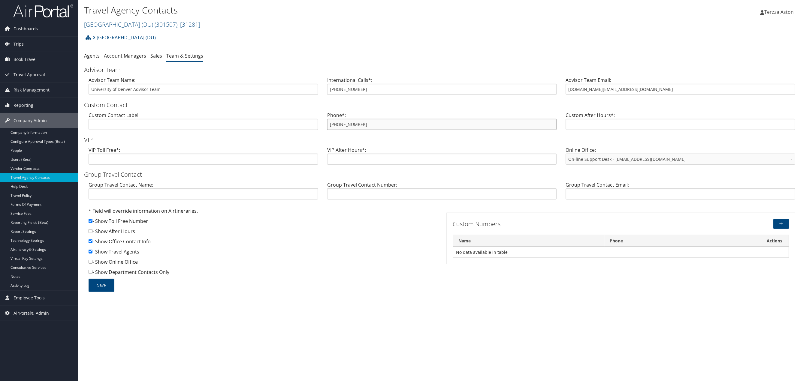
drag, startPoint x: 329, startPoint y: 126, endPoint x: 368, endPoint y: 123, distance: 38.6
click at [368, 123] on input "855-993-1498" at bounding box center [442, 124] width 230 height 11
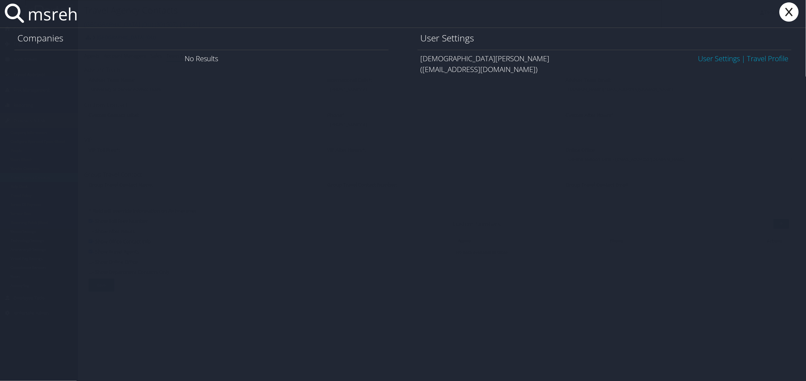
type input "msreh"
click at [726, 58] on link "User Settings" at bounding box center [720, 58] width 42 height 10
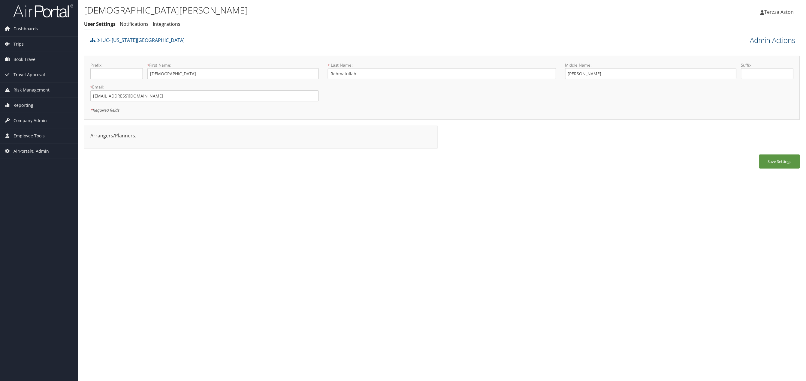
click at [776, 39] on link "Admin Actions" at bounding box center [772, 40] width 45 height 10
click at [751, 73] on link "User Technology Settings" at bounding box center [756, 72] width 79 height 10
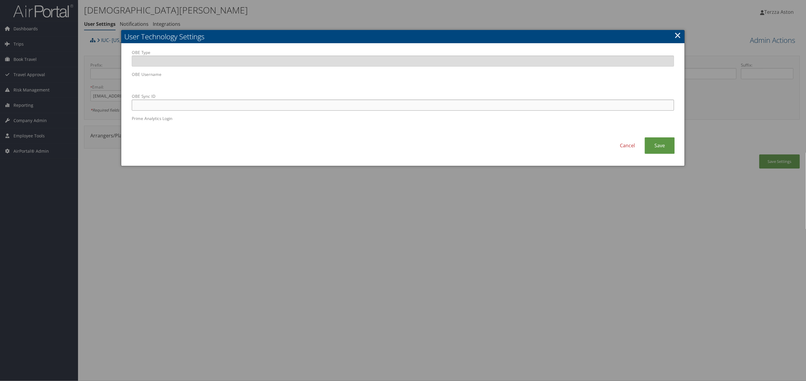
click at [235, 108] on input "OBE Sync ID" at bounding box center [403, 105] width 543 height 11
paste input "[EMAIL_ADDRESS][DOMAIN_NAME]"
type input "[EMAIL_ADDRESS][DOMAIN_NAME]"
click at [652, 148] on link "Save" at bounding box center [660, 146] width 30 height 17
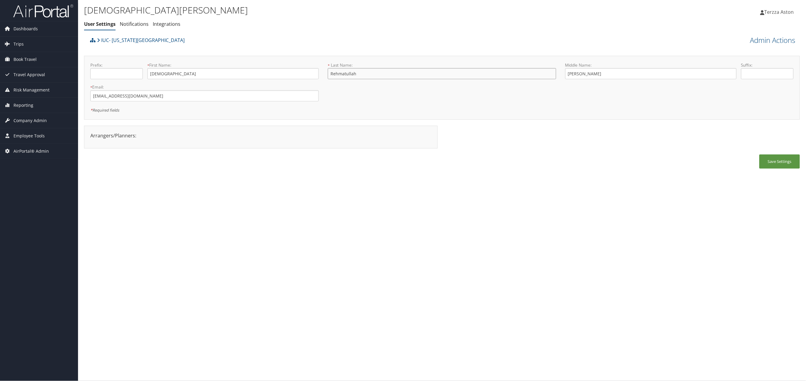
drag, startPoint x: 331, startPoint y: 72, endPoint x: 367, endPoint y: 75, distance: 35.5
click at [367, 75] on input "Rehmatullah" at bounding box center [442, 73] width 229 height 11
click at [777, 44] on link "Admin Actions" at bounding box center [772, 40] width 45 height 10
click at [744, 61] on link "Reset User's Password" at bounding box center [756, 61] width 79 height 10
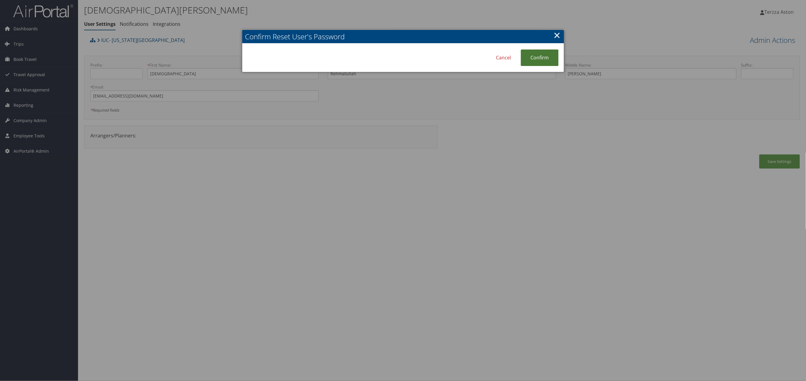
click at [547, 58] on link "Confirm" at bounding box center [540, 58] width 38 height 17
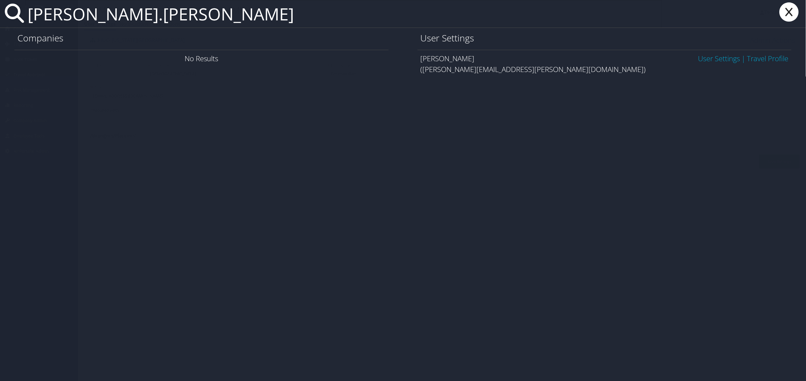
type input "dustin.slocum"
click at [722, 58] on link "User Settings" at bounding box center [720, 58] width 42 height 10
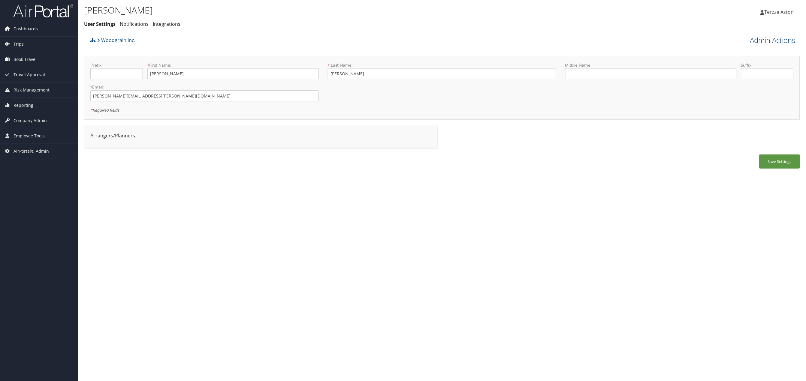
click at [768, 38] on link "Admin Actions" at bounding box center [772, 40] width 45 height 10
click at [735, 50] on link "View Profile" at bounding box center [756, 51] width 79 height 10
click at [132, 28] on li "Notifications" at bounding box center [134, 24] width 29 height 11
click at [166, 24] on link "Integrations" at bounding box center [167, 24] width 28 height 7
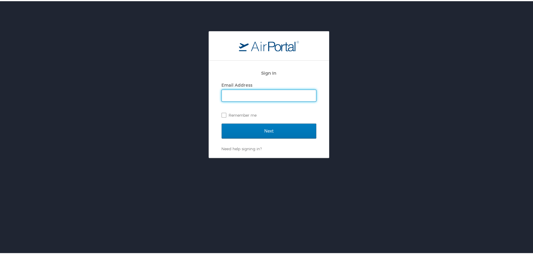
type input "[EMAIL_ADDRESS][DOMAIN_NAME]"
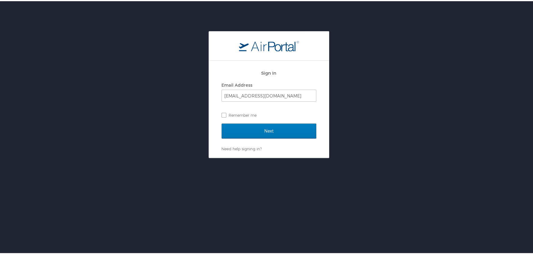
click at [359, 93] on div "Sign In Email Address [EMAIL_ADDRESS][DOMAIN_NAME] Remember me Next Need help s…" at bounding box center [269, 93] width 538 height 127
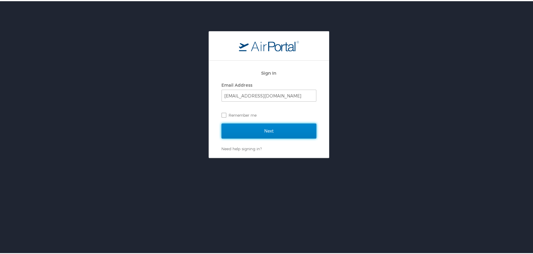
click at [276, 130] on input "Next" at bounding box center [269, 130] width 95 height 15
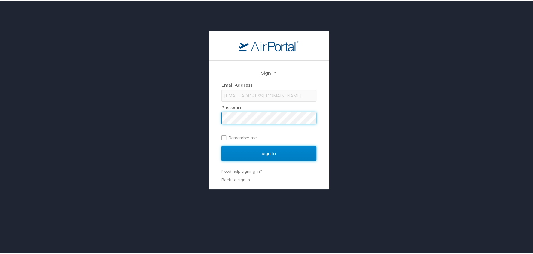
click at [262, 150] on input "Sign In" at bounding box center [269, 152] width 95 height 15
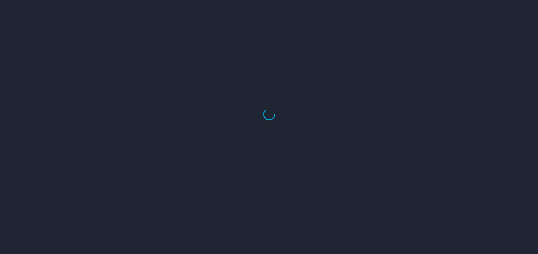
select select "US"
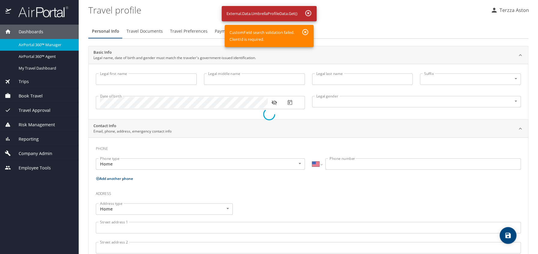
click at [150, 28] on div at bounding box center [269, 114] width 538 height 280
click at [150, 30] on div at bounding box center [269, 114] width 538 height 280
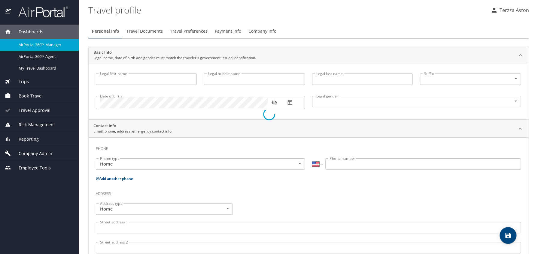
click at [110, 77] on div at bounding box center [269, 114] width 538 height 280
drag, startPoint x: 534, startPoint y: 126, endPoint x: 532, endPoint y: 176, distance: 49.9
click at [532, 176] on div at bounding box center [269, 114] width 538 height 280
drag, startPoint x: 536, startPoint y: 150, endPoint x: 536, endPoint y: 205, distance: 55.3
click at [536, 207] on div at bounding box center [269, 114] width 538 height 280
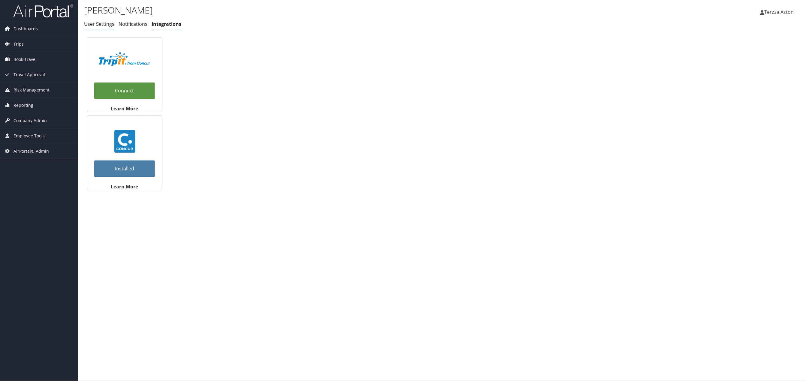
click at [97, 24] on link "User Settings" at bounding box center [99, 24] width 30 height 7
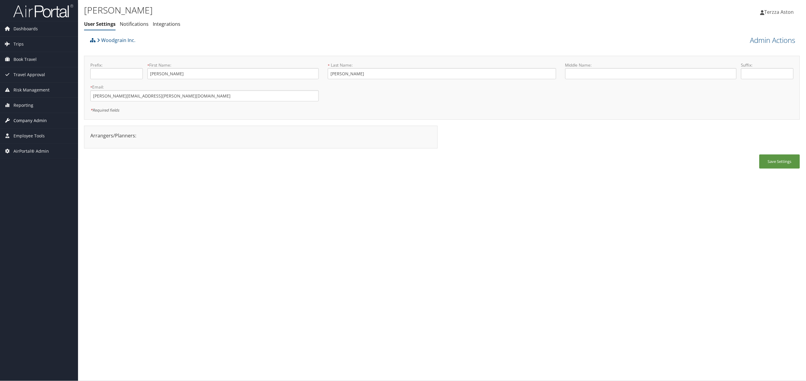
click at [36, 118] on span "Company Admin" at bounding box center [30, 120] width 33 height 15
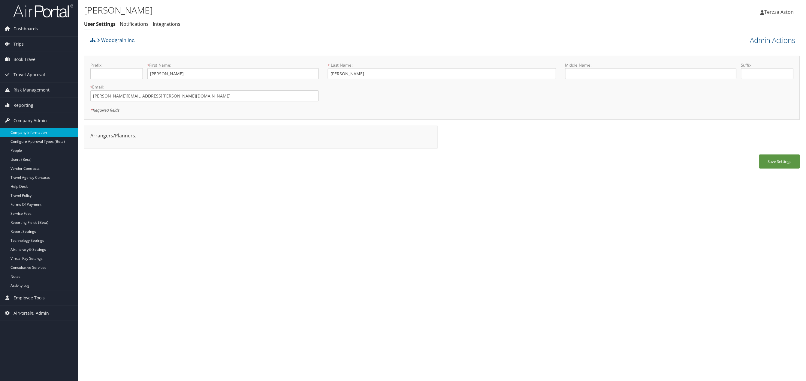
click at [34, 131] on link "Company Information" at bounding box center [39, 132] width 78 height 9
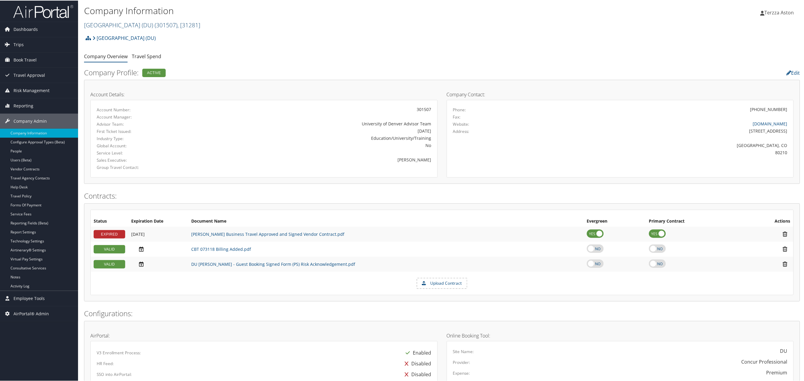
click at [116, 24] on link "[GEOGRAPHIC_DATA] (DU) ( 301507 ) , [ 31281 ]" at bounding box center [142, 24] width 116 height 8
click at [107, 38] on input "search" at bounding box center [123, 35] width 79 height 11
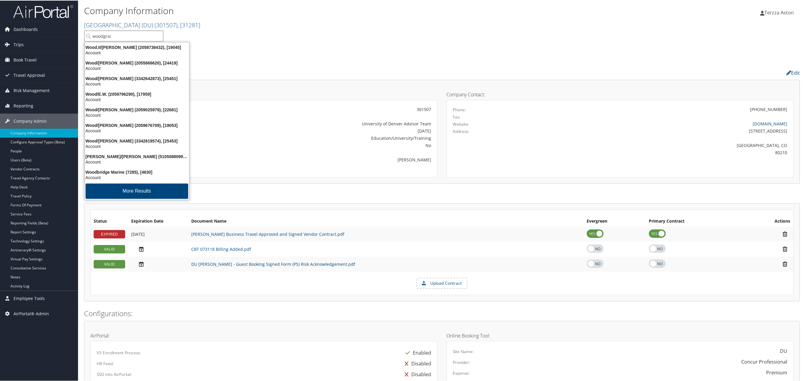
type input "woodgrain"
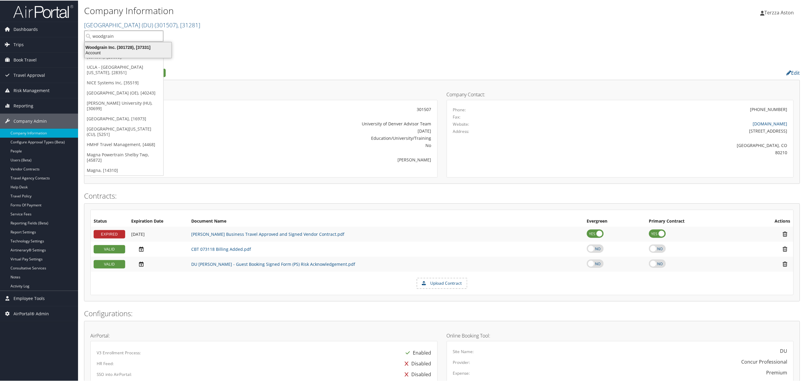
click at [107, 49] on div "Woodgrain Inc. (301728), [37331]" at bounding box center [128, 46] width 94 height 5
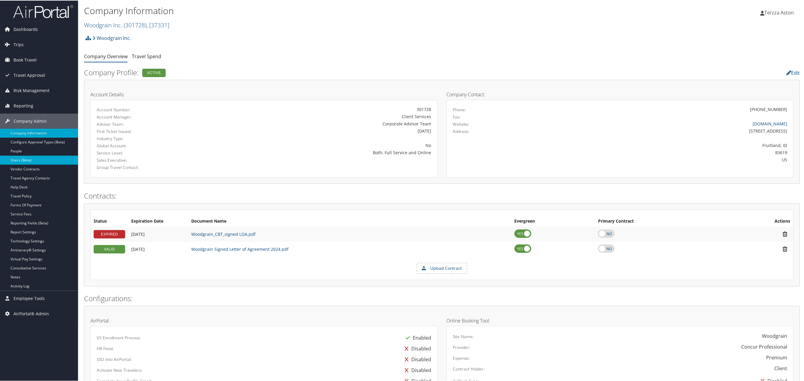
click at [15, 158] on link "Users (Beta)" at bounding box center [39, 159] width 78 height 9
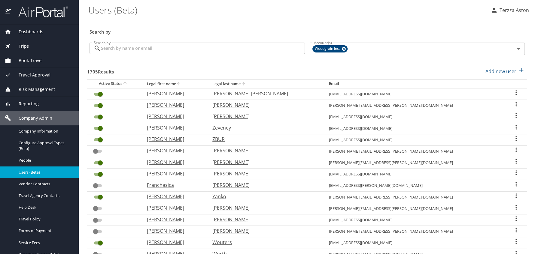
click at [118, 49] on input "Search by" at bounding box center [203, 48] width 204 height 11
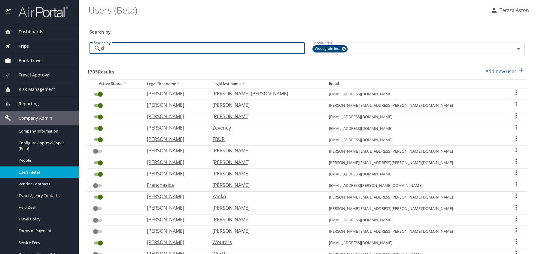
type input "c"
type input "slocum"
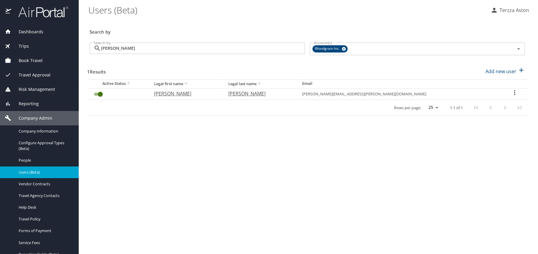
click at [511, 93] on icon "User Search Table" at bounding box center [514, 92] width 7 height 7
click at [471, 94] on p "View profile" at bounding box center [474, 93] width 26 height 7
select select "US"
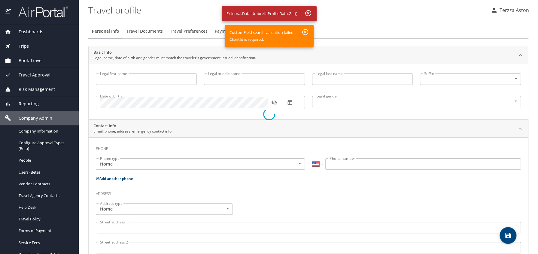
click at [306, 33] on div at bounding box center [269, 114] width 538 height 280
click at [49, 144] on div at bounding box center [269, 114] width 538 height 280
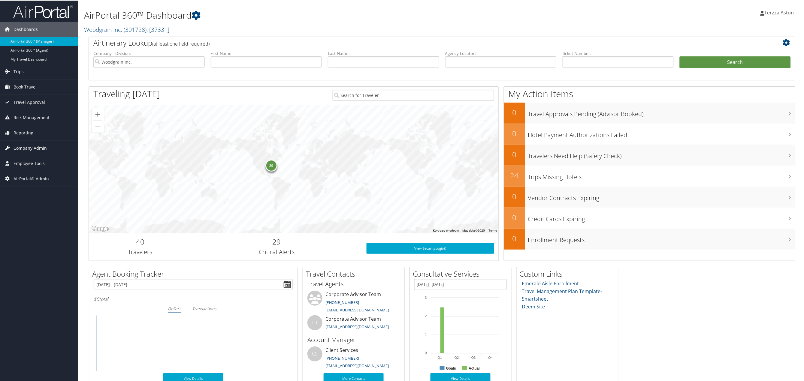
click at [30, 146] on span "Company Admin" at bounding box center [30, 147] width 33 height 15
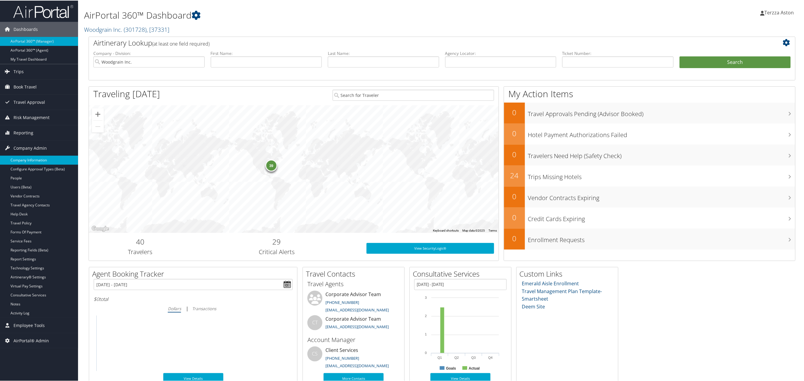
click at [35, 159] on link "Company Information" at bounding box center [39, 159] width 78 height 9
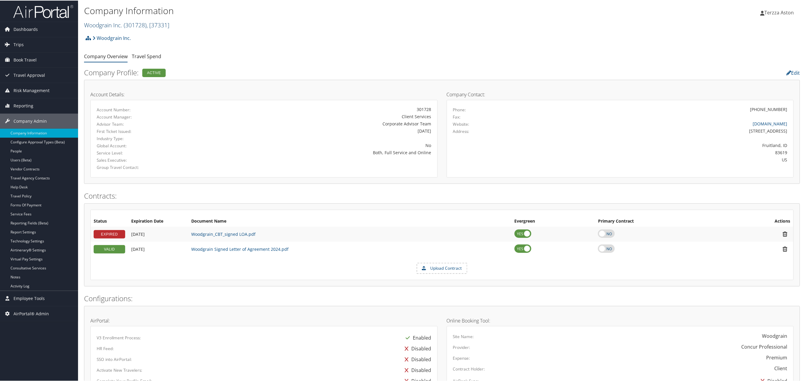
click at [112, 25] on link "Woodgrain Inc. ( 301728 ) , [ 37331 ]" at bounding box center [126, 24] width 85 height 8
click at [247, 47] on div "Woodgrain Inc. Account Structure Woodgrain Inc. (301728) ACTIVE Create Child × …" at bounding box center [442, 40] width 716 height 16
click at [20, 43] on span "Trips" at bounding box center [19, 44] width 10 height 15
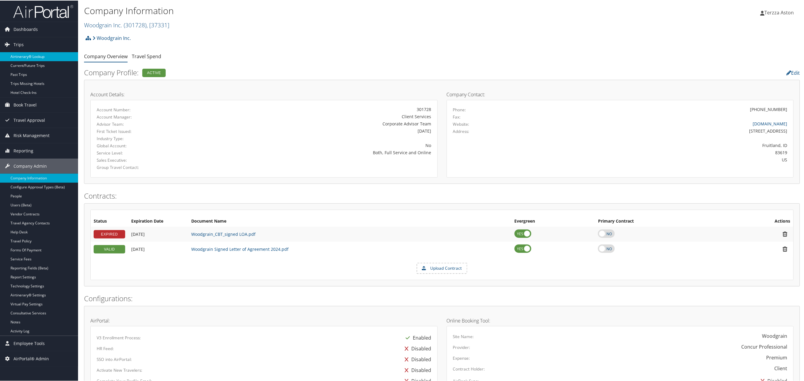
click at [21, 58] on link "Airtinerary® Lookup" at bounding box center [39, 56] width 78 height 9
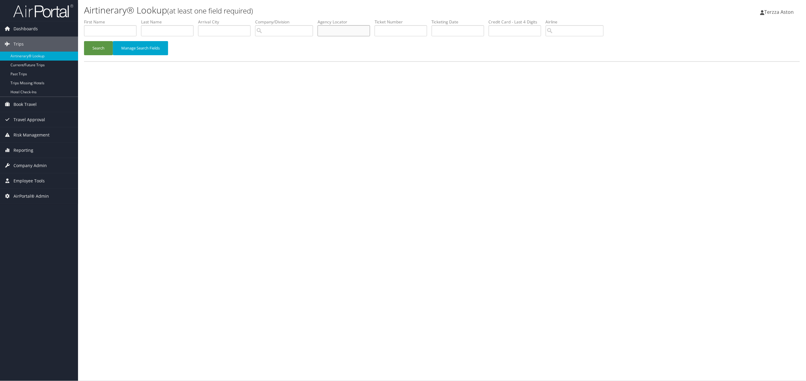
click at [334, 32] on input "text" at bounding box center [344, 30] width 53 height 11
click at [103, 32] on input "text" at bounding box center [110, 30] width 53 height 11
type input "timothy"
type input "dove"
click at [102, 41] on button "Search" at bounding box center [98, 48] width 29 height 14
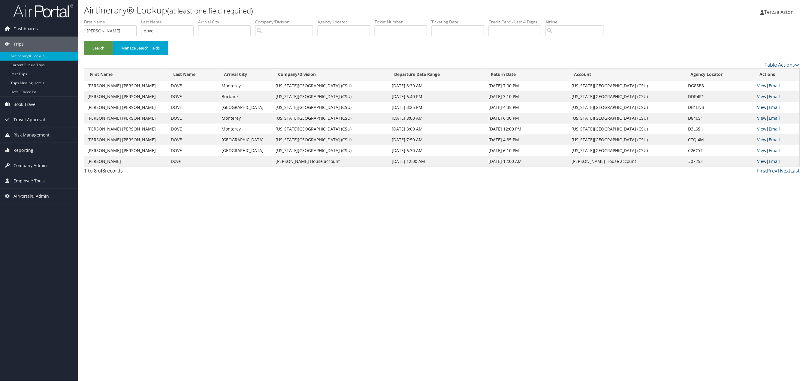
click at [764, 118] on link "View" at bounding box center [762, 118] width 9 height 6
click at [763, 109] on link "View" at bounding box center [762, 108] width 9 height 6
click at [33, 164] on span "Company Admin" at bounding box center [30, 165] width 33 height 15
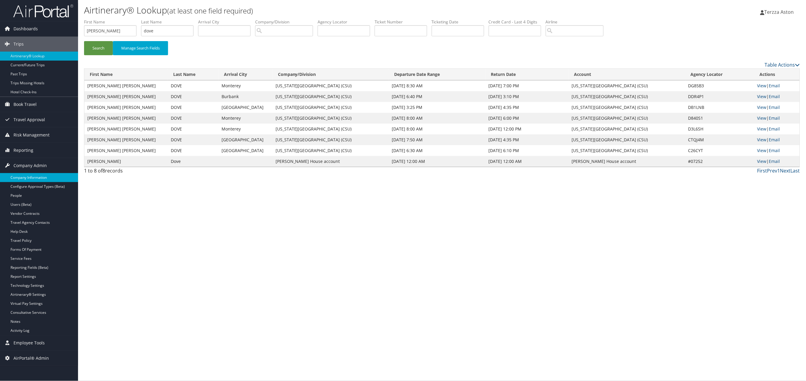
click at [40, 179] on link "Company Information" at bounding box center [39, 177] width 78 height 9
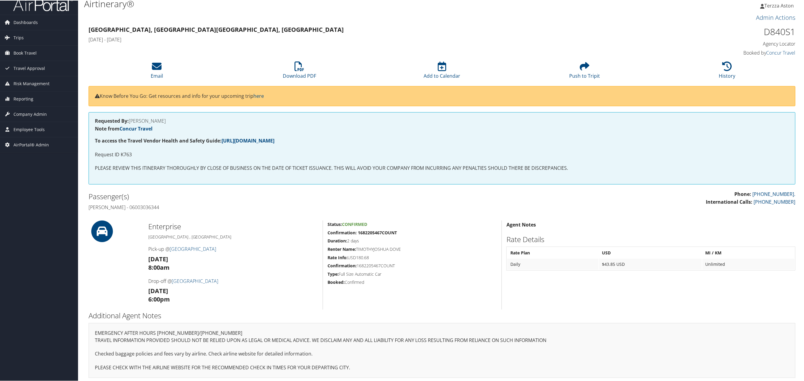
scroll to position [9, 0]
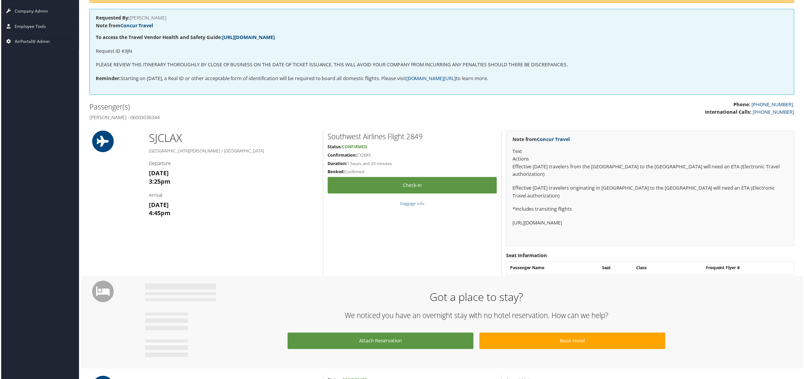
scroll to position [49, 0]
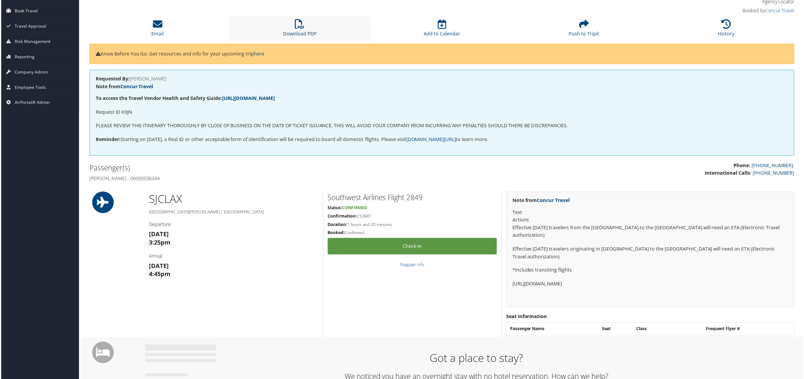
click at [299, 27] on icon at bounding box center [300, 24] width 10 height 10
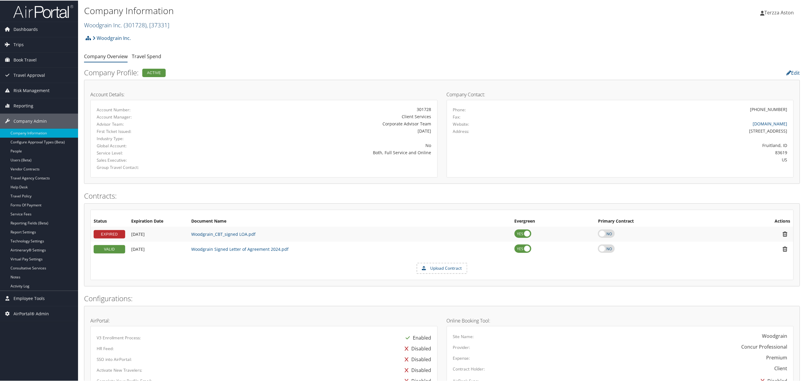
click at [121, 22] on link "Woodgrain Inc. ( 301728 ) , [ 37331 ]" at bounding box center [126, 24] width 85 height 8
click at [116, 34] on input "search" at bounding box center [123, 35] width 79 height 11
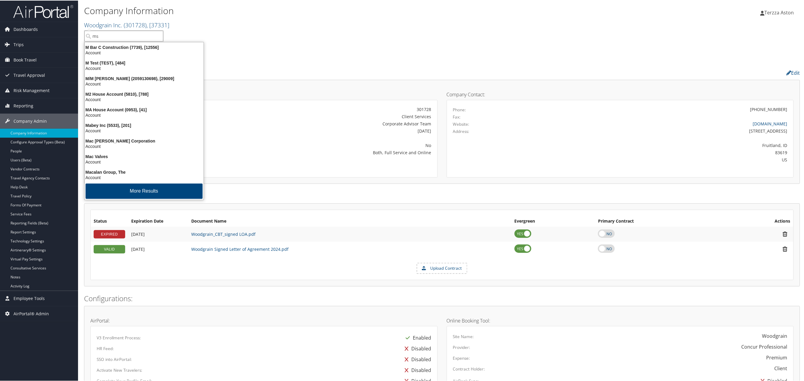
type input "msu"
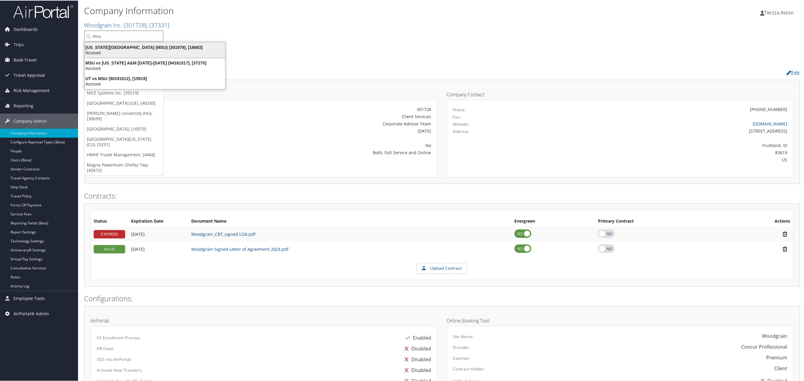
click at [125, 45] on div "Michigan State University (MSU) (301979), [16683]" at bounding box center [155, 46] width 148 height 5
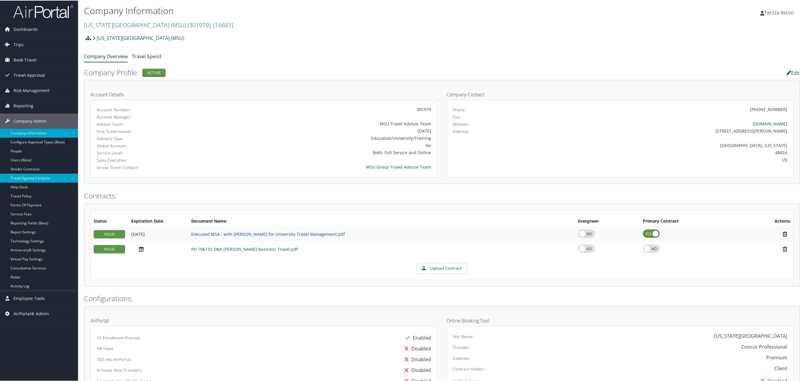
click at [19, 178] on link "Travel Agency Contacts" at bounding box center [39, 177] width 78 height 9
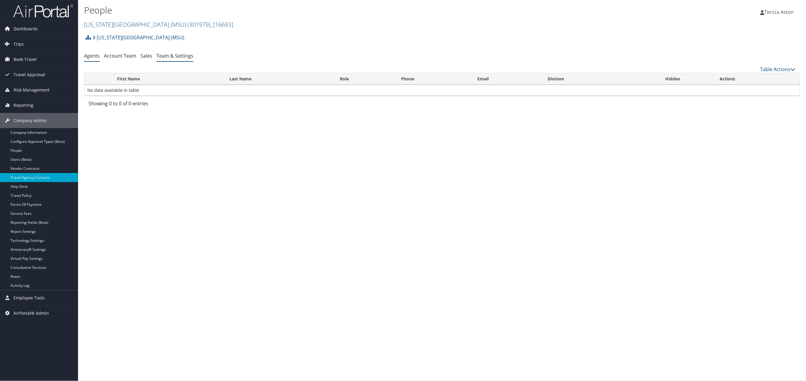
click at [184, 59] on link "Team & Settings" at bounding box center [174, 56] width 37 height 7
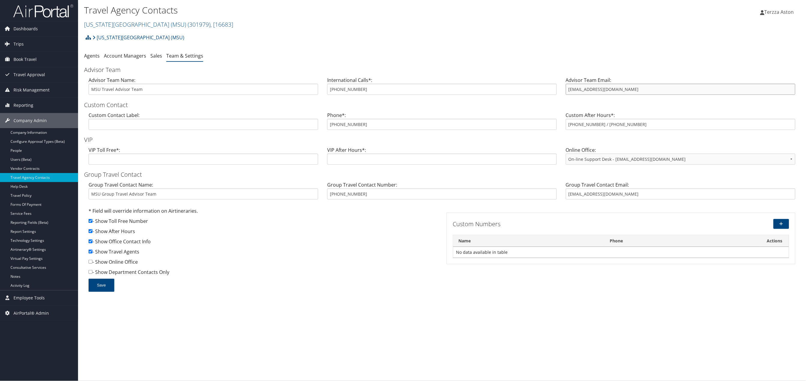
drag, startPoint x: 567, startPoint y: 92, endPoint x: 630, endPoint y: 92, distance: 63.1
click at [630, 92] on input "msutravel@cbtravel.com" at bounding box center [681, 89] width 230 height 11
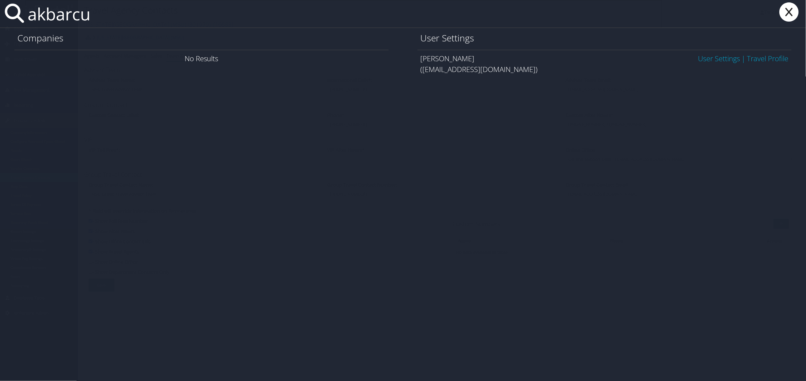
type input "akbarcu"
click at [714, 60] on link "User Settings" at bounding box center [720, 58] width 42 height 10
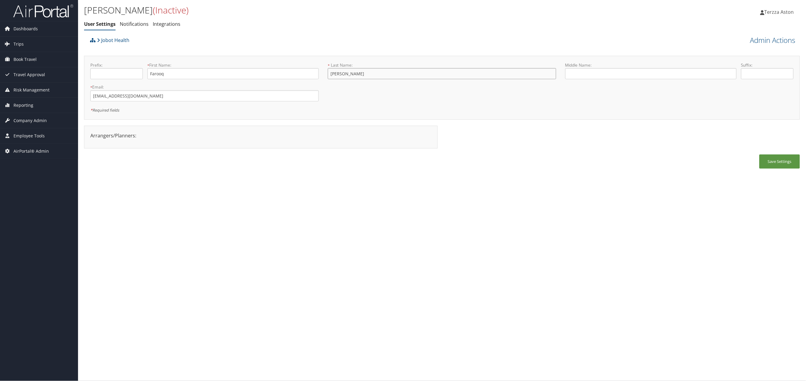
drag, startPoint x: 328, startPoint y: 74, endPoint x: 344, endPoint y: 73, distance: 16.0
click at [344, 73] on input "[PERSON_NAME]" at bounding box center [442, 73] width 229 height 11
click at [32, 119] on span "Company Admin" at bounding box center [30, 120] width 33 height 15
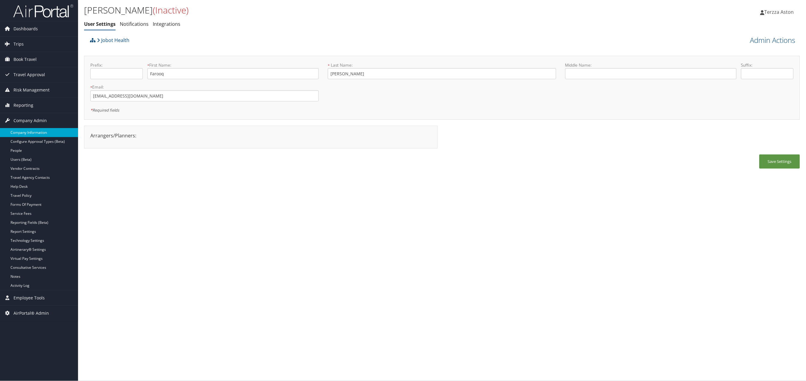
click at [32, 129] on link "Company Information" at bounding box center [39, 132] width 78 height 9
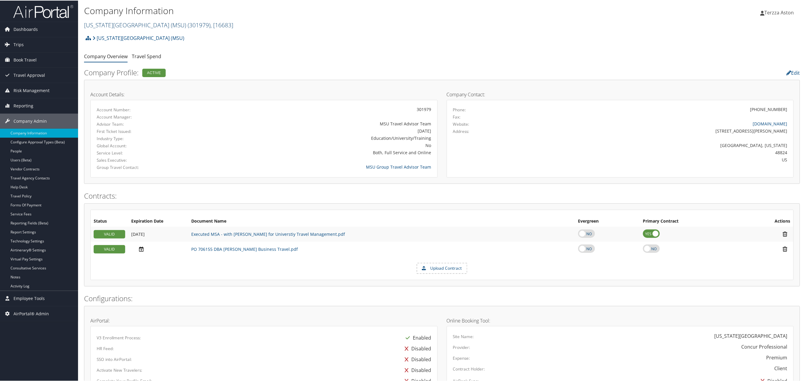
click at [134, 26] on link "Michigan State University (MSU) ( 301979 ) , [ 16683 ]" at bounding box center [158, 24] width 149 height 8
click at [120, 34] on input "search" at bounding box center [123, 35] width 79 height 11
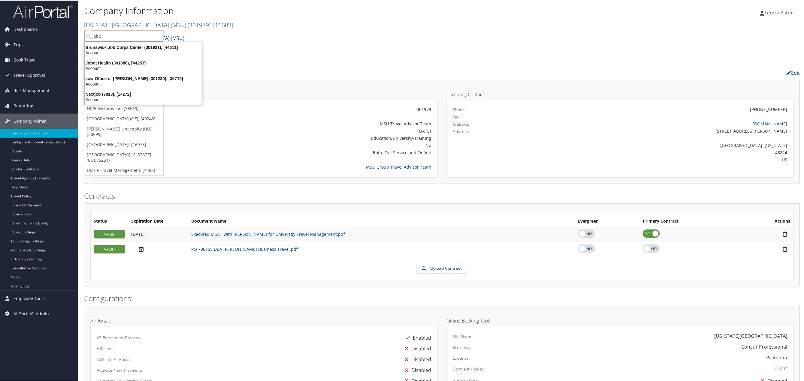
type input "jobot"
click at [99, 48] on div "Jobot Health (301888), [44253]" at bounding box center [124, 46] width 87 height 5
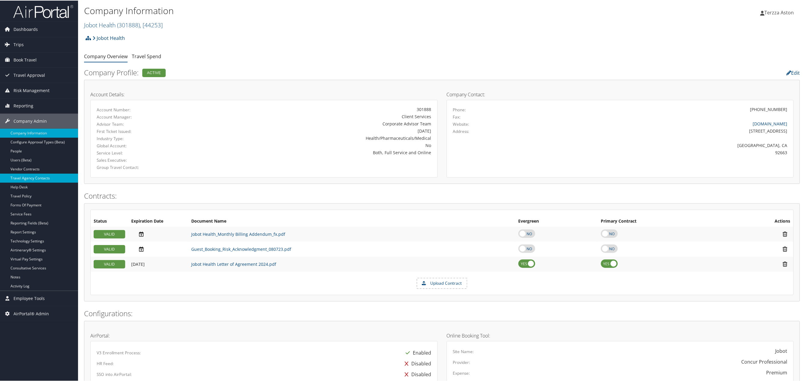
click at [29, 178] on link "Travel Agency Contacts" at bounding box center [39, 177] width 78 height 9
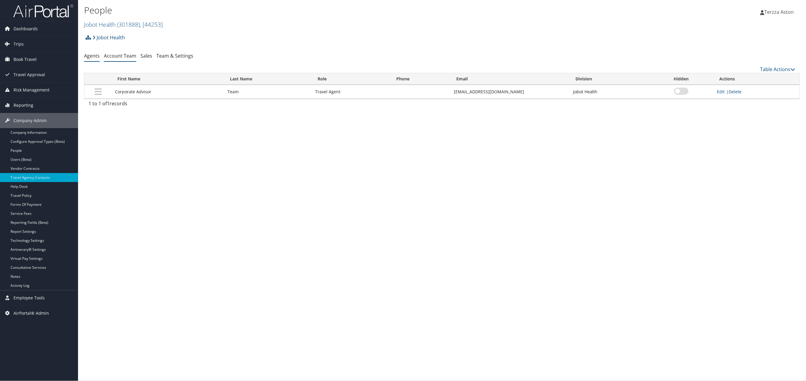
click at [119, 58] on link "Account Team" at bounding box center [120, 56] width 32 height 7
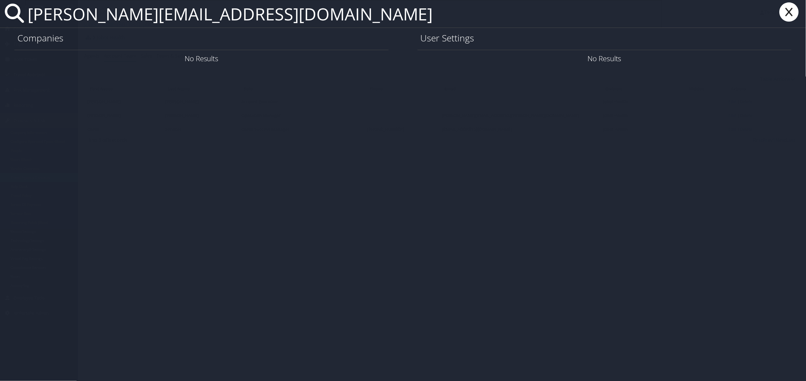
click at [109, 13] on input "[PERSON_NAME][EMAIL_ADDRESS][DOMAIN_NAME]" at bounding box center [343, 14] width 637 height 28
type input "[PERSON_NAME][EMAIL_ADDRESS][PERSON_NAME][DOMAIN_NAME]"
click at [792, 13] on icon at bounding box center [790, 11] width 24 height 19
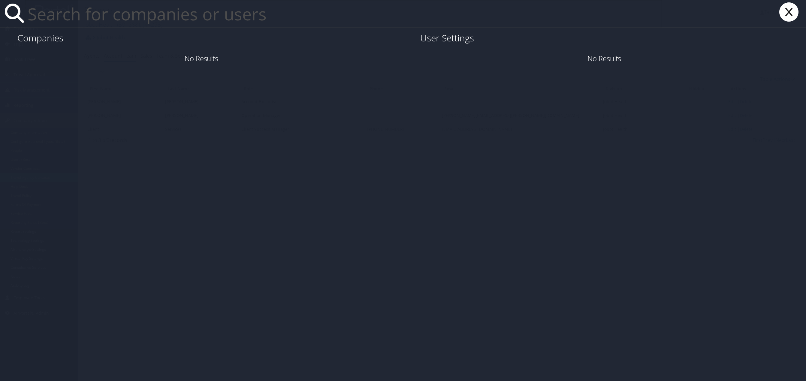
click at [789, 9] on icon at bounding box center [790, 11] width 24 height 19
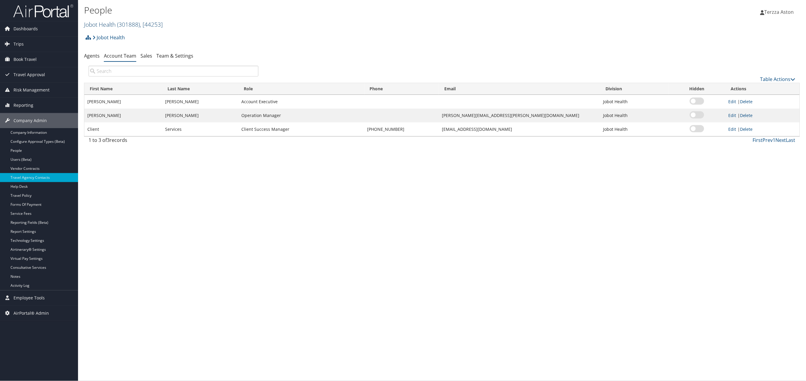
click at [115, 23] on link "Jobot Health ( 301888 ) , [ 44253 ]" at bounding box center [123, 24] width 79 height 8
click at [111, 35] on input "search" at bounding box center [123, 35] width 79 height 11
type input "intermaountain he"
drag, startPoint x: 132, startPoint y: 35, endPoint x: 58, endPoint y: 47, distance: 74.2
click at [58, 47] on div "Dashboards AirPortal 360™ (Manager) AirPortal 360™ (Agent) My Travel Dashboard …" at bounding box center [403, 190] width 806 height 381
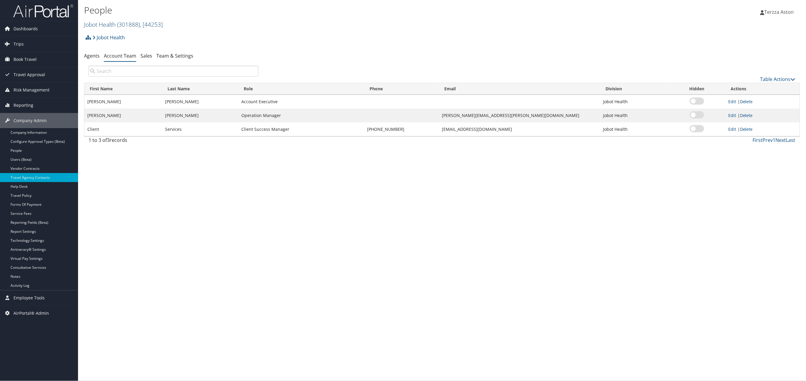
click at [98, 22] on link "Jobot Health ( 301888 ) , [ 44253 ]" at bounding box center [123, 24] width 79 height 8
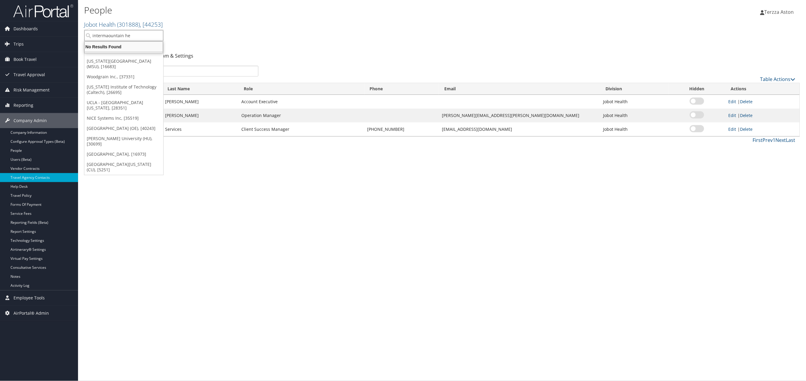
click at [112, 35] on input "intermaountain he" at bounding box center [123, 35] width 79 height 11
type input "intermountain h"
click at [116, 44] on div "Intermountain Health (IHC100), [3133] Account" at bounding box center [134, 50] width 97 height 14
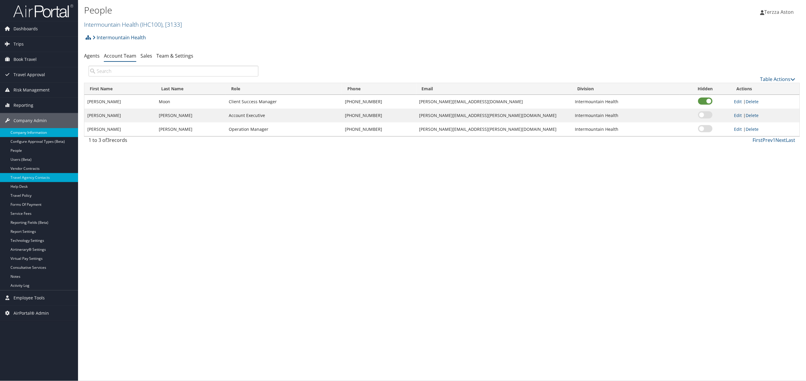
click at [28, 133] on link "Company Information" at bounding box center [39, 132] width 78 height 9
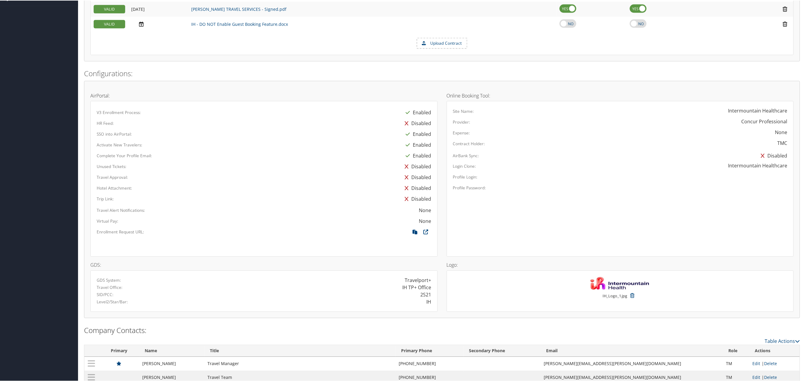
scroll to position [357, 0]
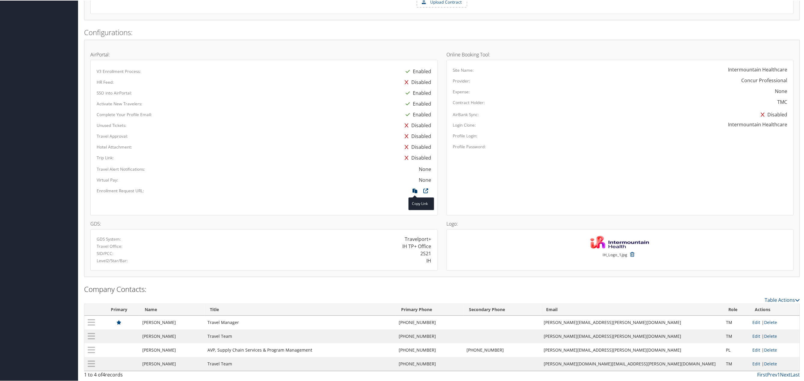
click at [413, 190] on icon at bounding box center [415, 192] width 11 height 8
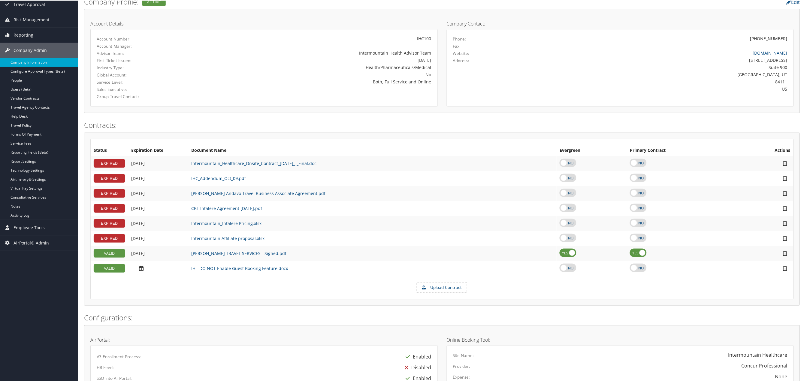
scroll to position [0, 0]
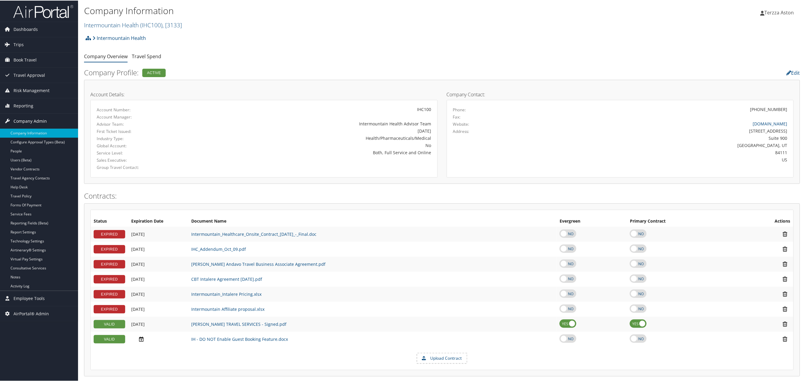
click at [42, 117] on span "Company Admin" at bounding box center [30, 120] width 33 height 15
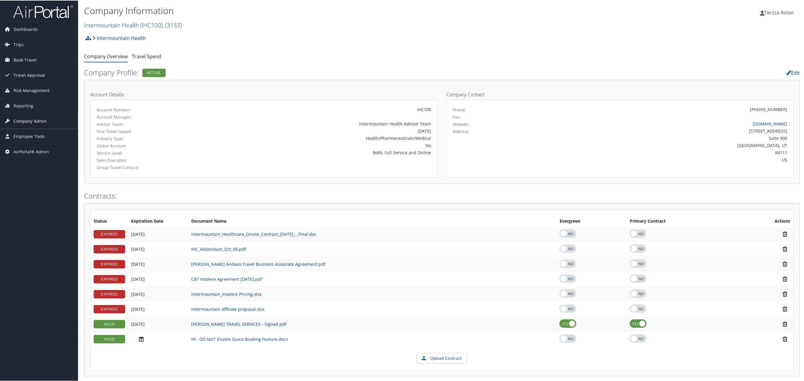
click at [42, 117] on span "Company Admin" at bounding box center [30, 120] width 33 height 15
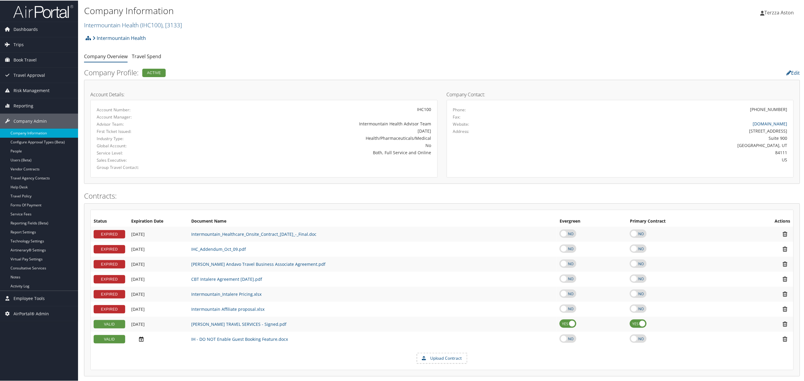
click at [37, 129] on link "Company Information" at bounding box center [39, 132] width 78 height 9
click at [110, 23] on link "Intermountain Health ( IHC100 ) , [ 3133 ]" at bounding box center [133, 24] width 98 height 8
click at [104, 34] on input "search" at bounding box center [123, 35] width 79 height 11
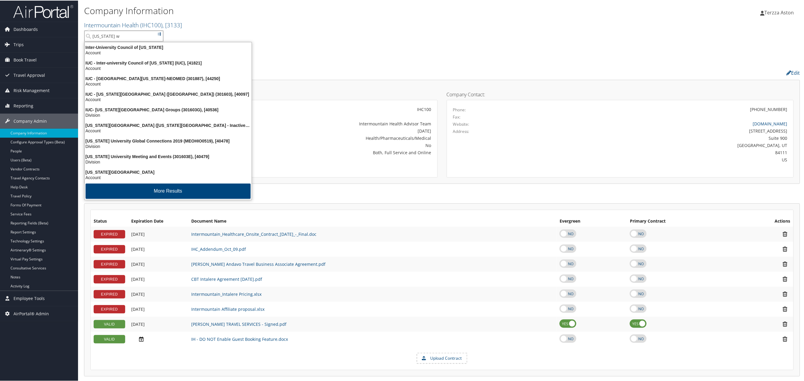
type input "ohio we"
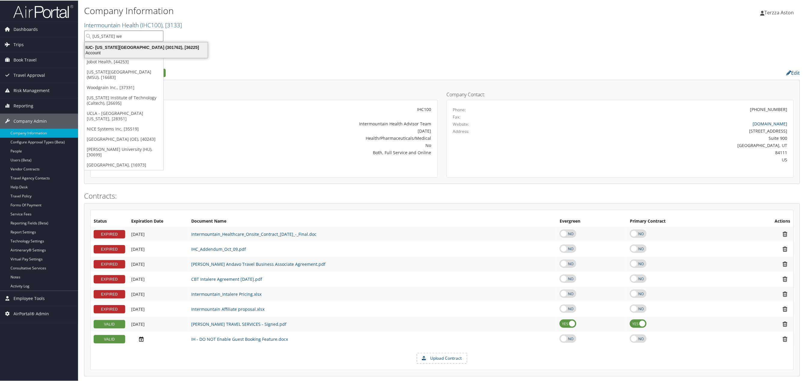
click at [119, 49] on div "IUC- Ohio Wesleyan University (301762), [36225]" at bounding box center [146, 46] width 130 height 5
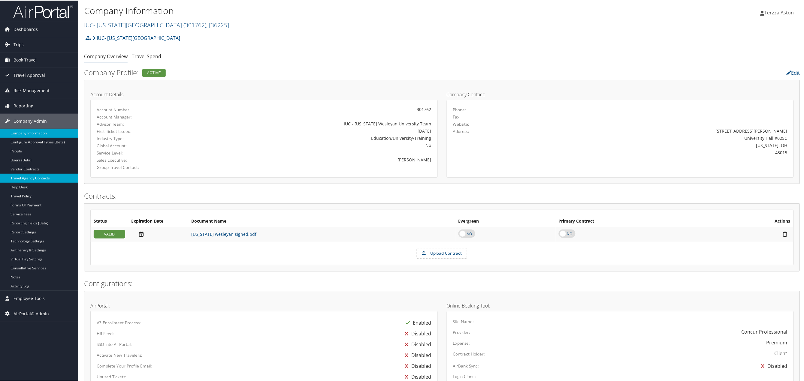
click at [34, 177] on link "Travel Agency Contacts" at bounding box center [39, 177] width 78 height 9
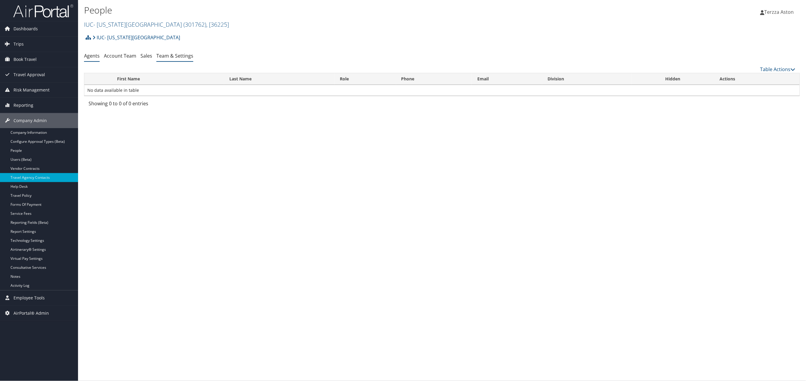
click at [180, 57] on link "Team & Settings" at bounding box center [174, 56] width 37 height 7
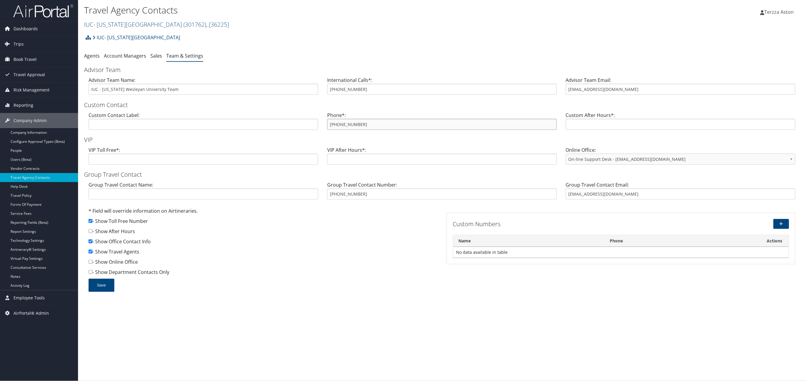
drag, startPoint x: 327, startPoint y: 122, endPoint x: 365, endPoint y: 126, distance: 37.7
click at [365, 126] on input "[PHONE_NUMBER]" at bounding box center [442, 124] width 230 height 11
